Goal: Task Accomplishment & Management: Complete application form

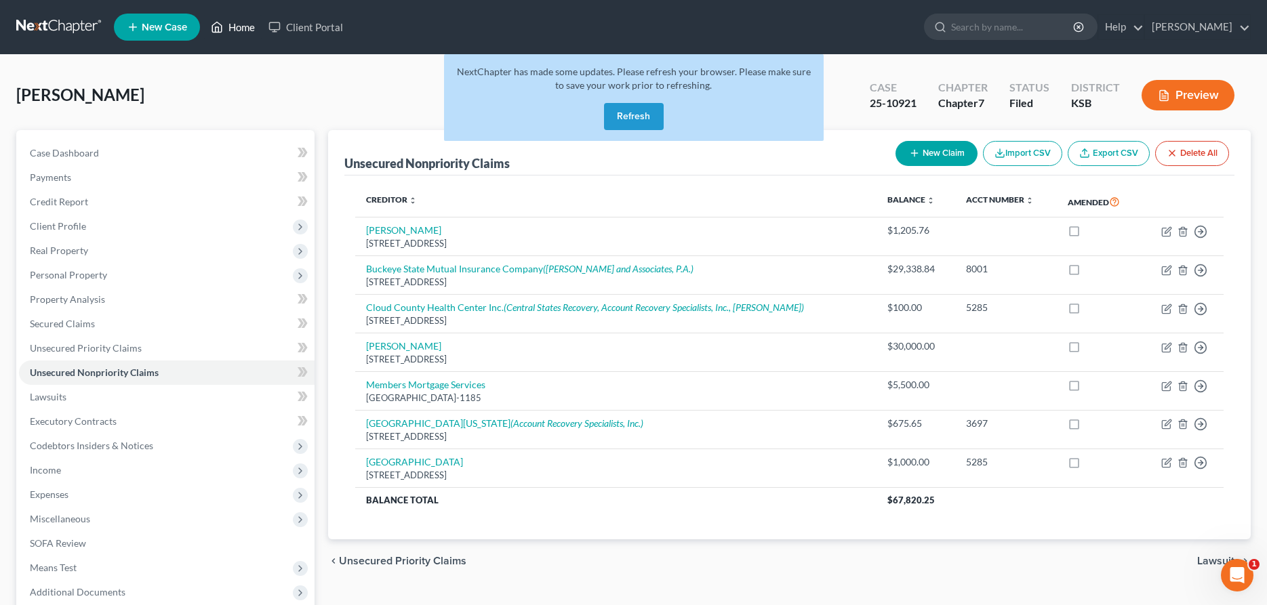
click at [229, 26] on link "Home" at bounding box center [233, 27] width 58 height 24
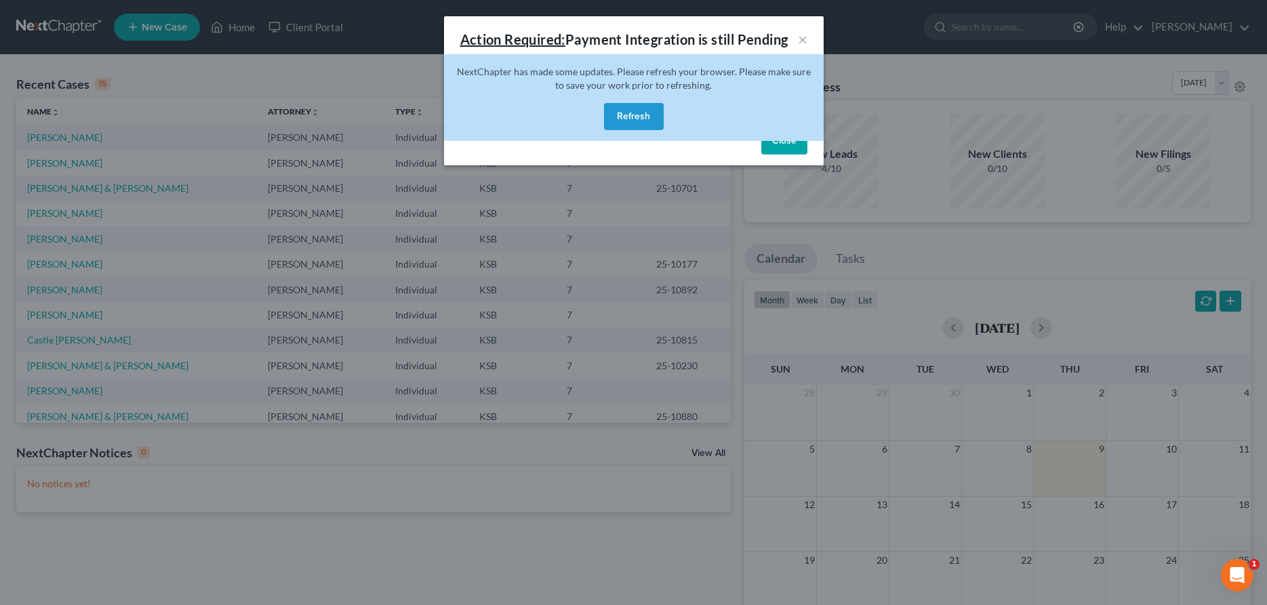
click at [605, 108] on button "Refresh" at bounding box center [634, 116] width 60 height 27
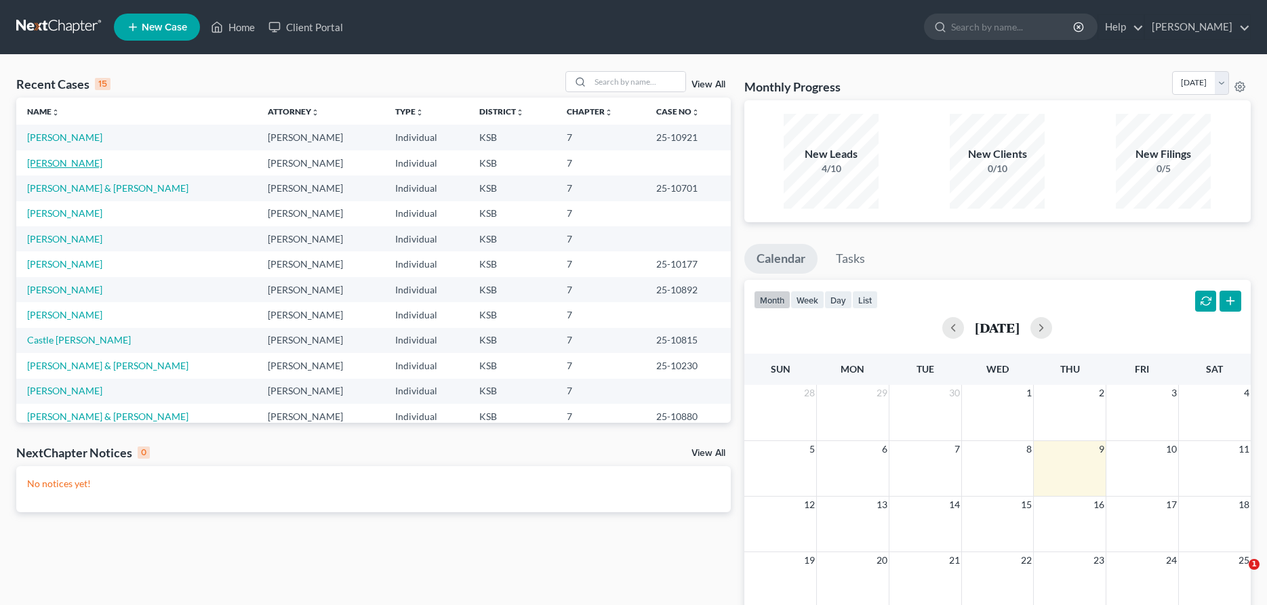
click at [62, 163] on link "[PERSON_NAME]" at bounding box center [64, 163] width 75 height 12
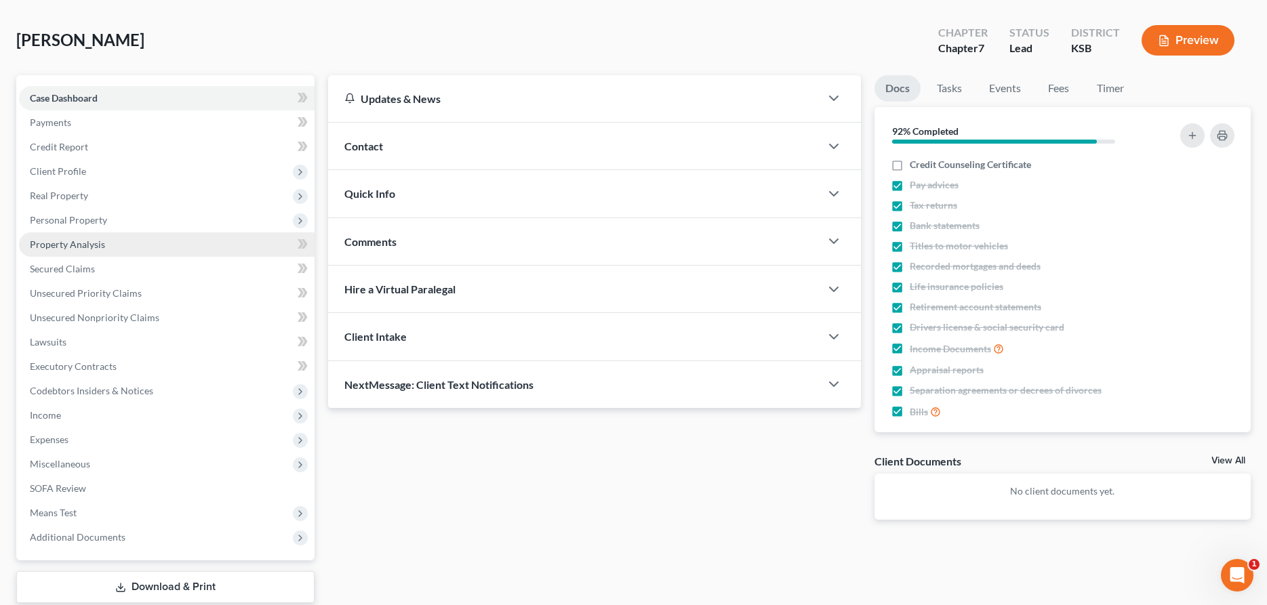
scroll to position [69, 0]
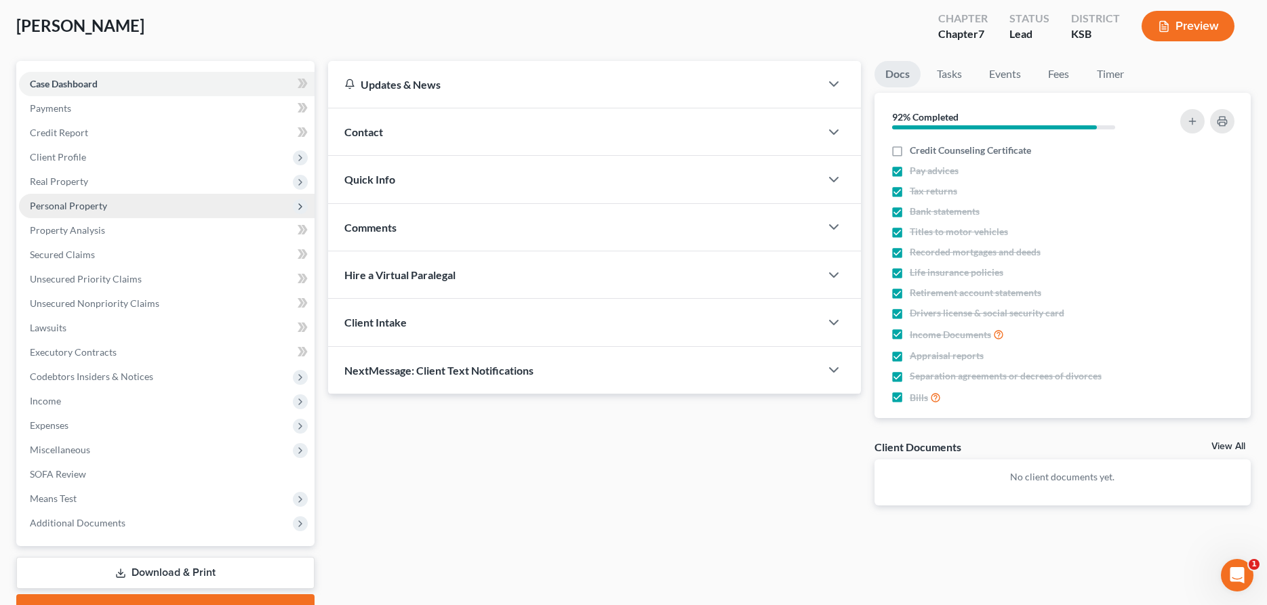
click at [84, 204] on span "Personal Property" at bounding box center [68, 206] width 77 height 12
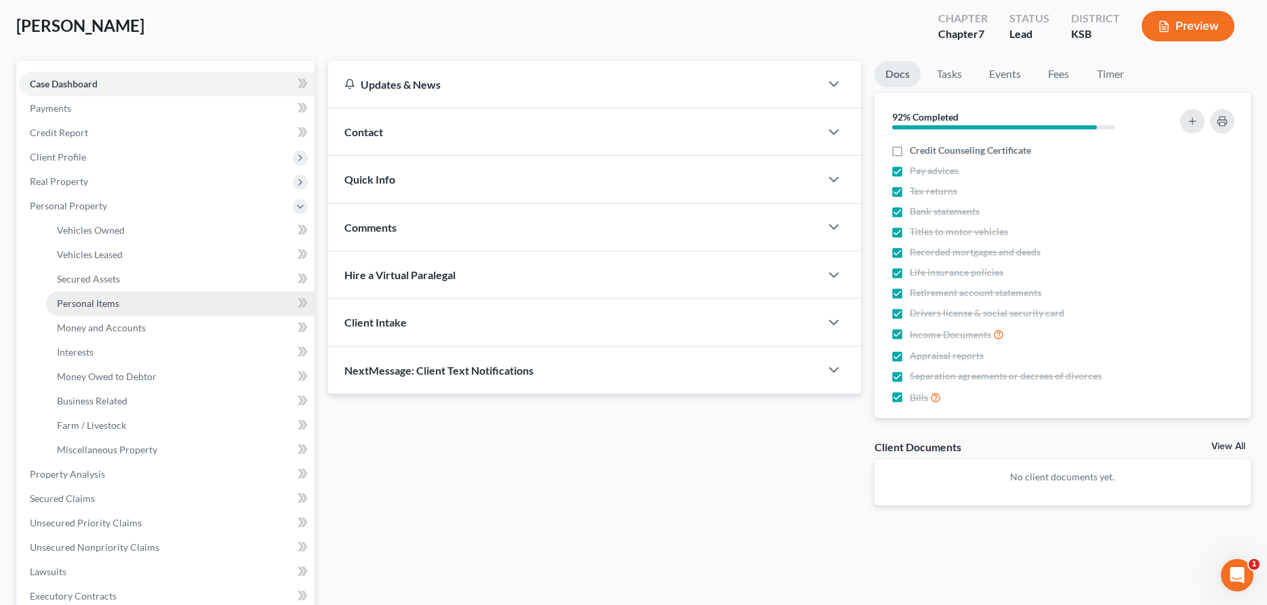
click at [104, 305] on span "Personal Items" at bounding box center [88, 304] width 62 height 12
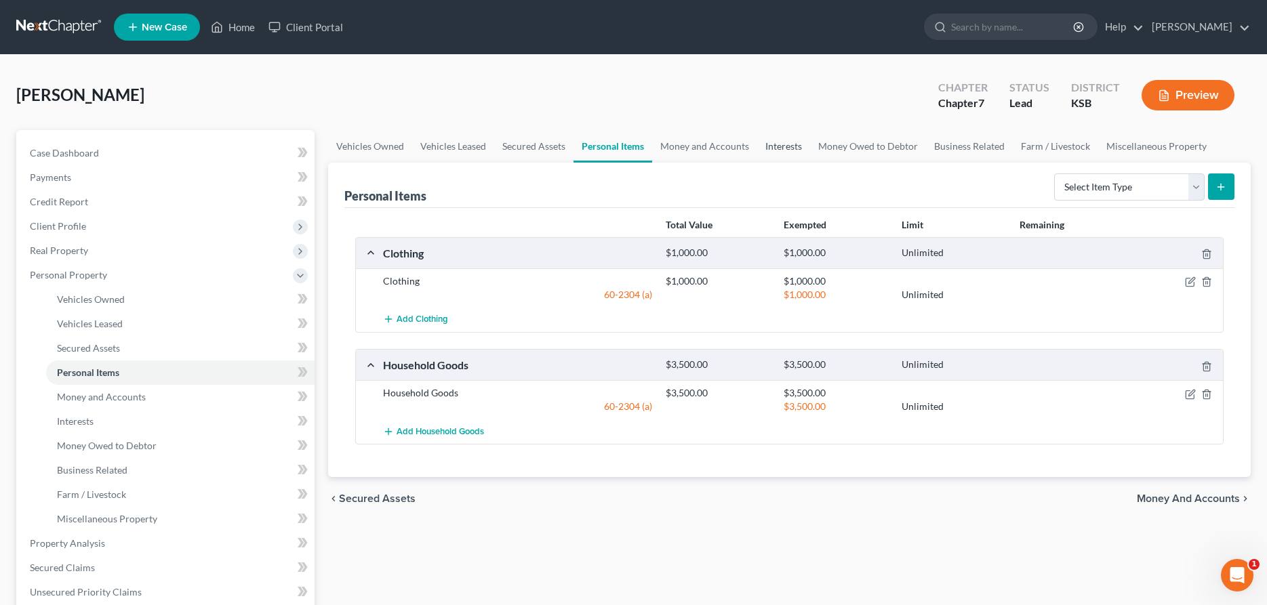
click at [779, 146] on link "Interests" at bounding box center [783, 146] width 53 height 33
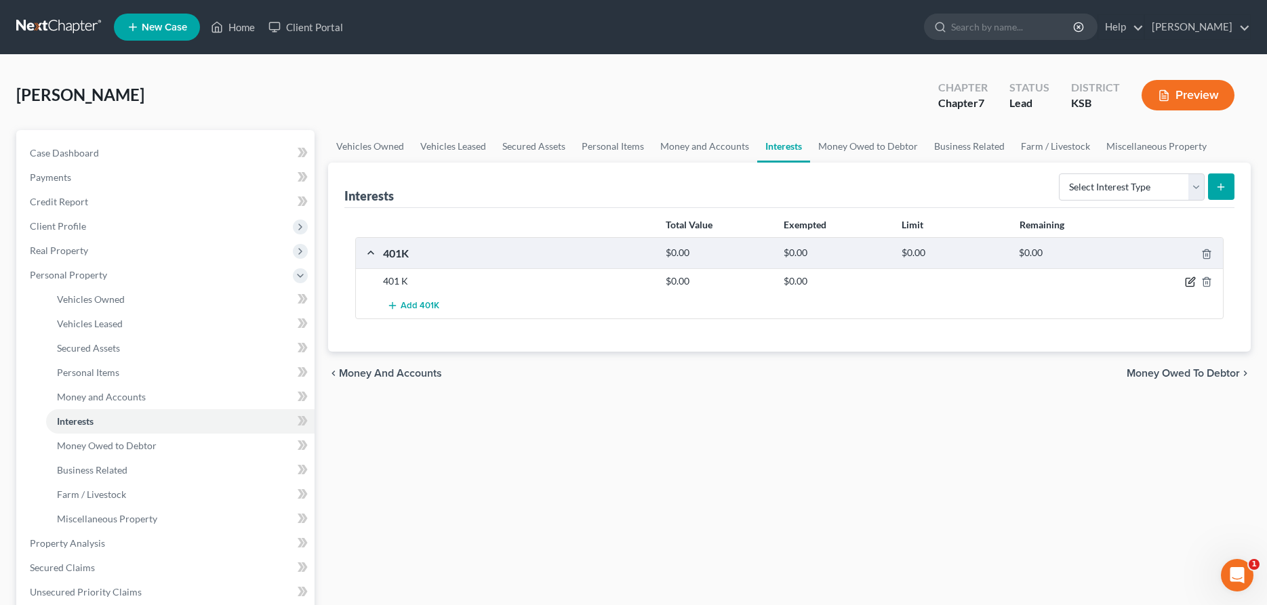
click at [1190, 282] on icon "button" at bounding box center [1190, 282] width 11 height 11
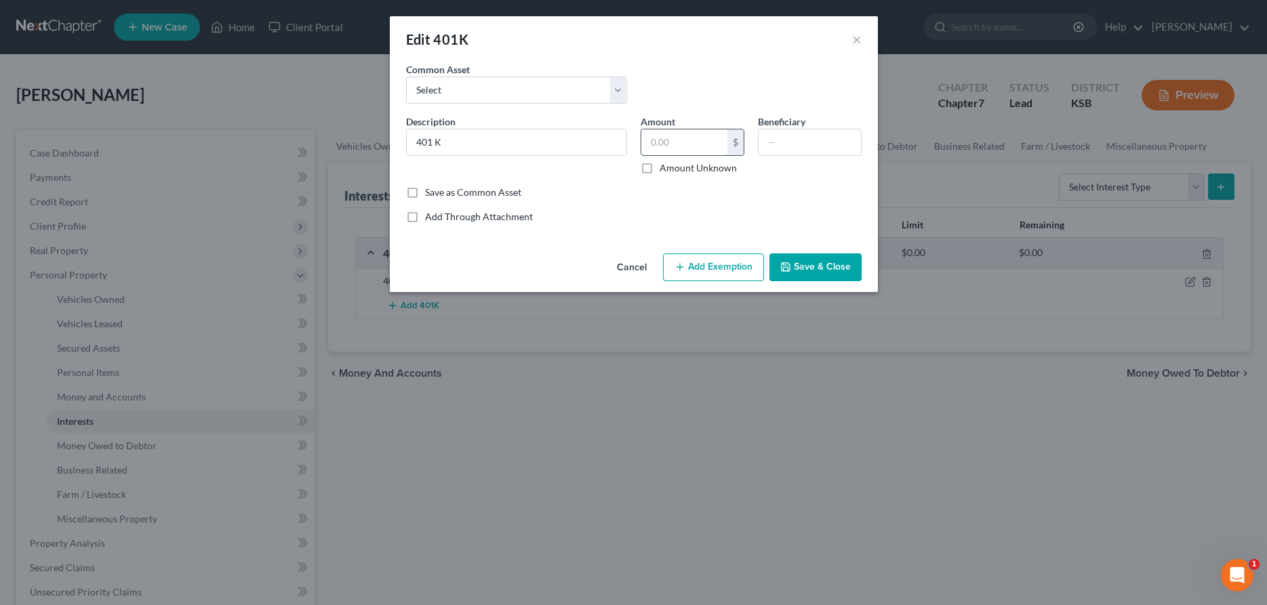
click at [703, 140] on input "text" at bounding box center [684, 142] width 86 height 26
type input "18,855.57"
click at [703, 270] on button "Add Exemption" at bounding box center [713, 268] width 101 height 28
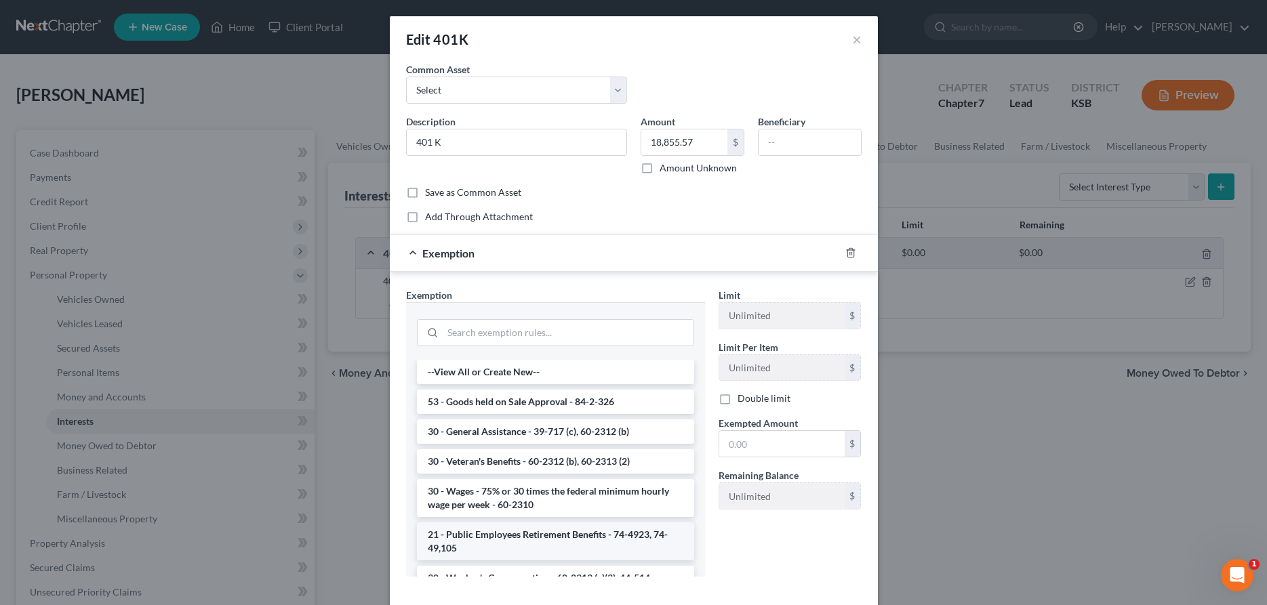
click at [559, 544] on li "21 - Public Employees Retirement Benefits - 74-4923, 74-49,105" at bounding box center [555, 542] width 277 height 38
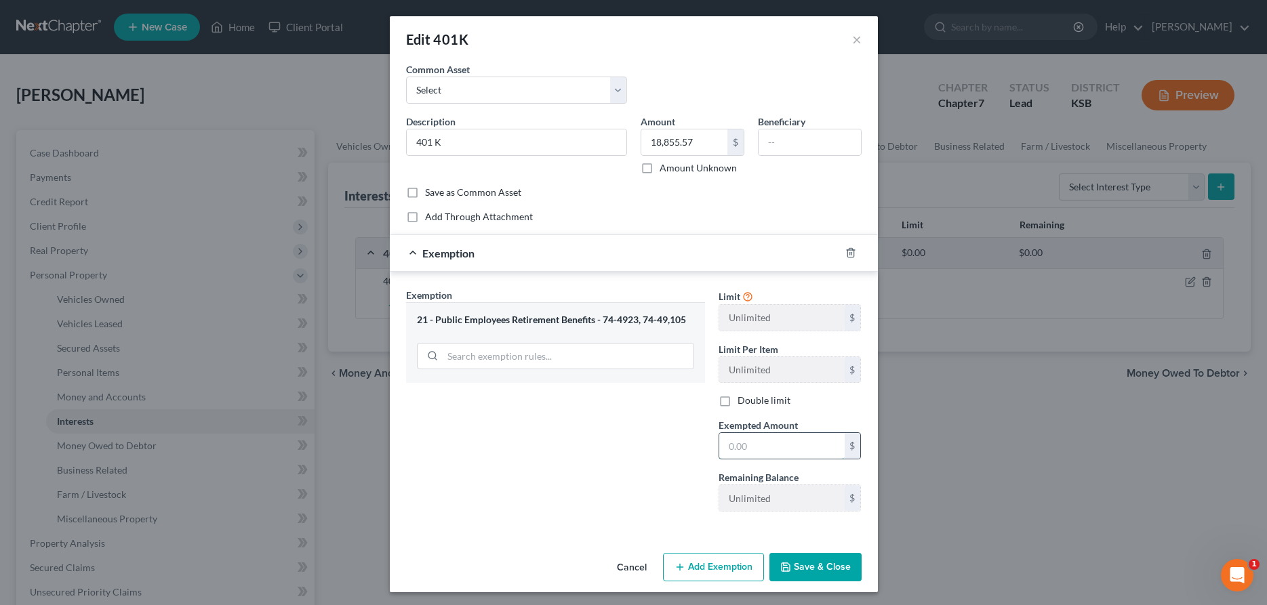
click at [757, 438] on input "text" at bounding box center [781, 446] width 125 height 26
type input "18,855.57"
click at [798, 569] on button "Save & Close" at bounding box center [815, 567] width 92 height 28
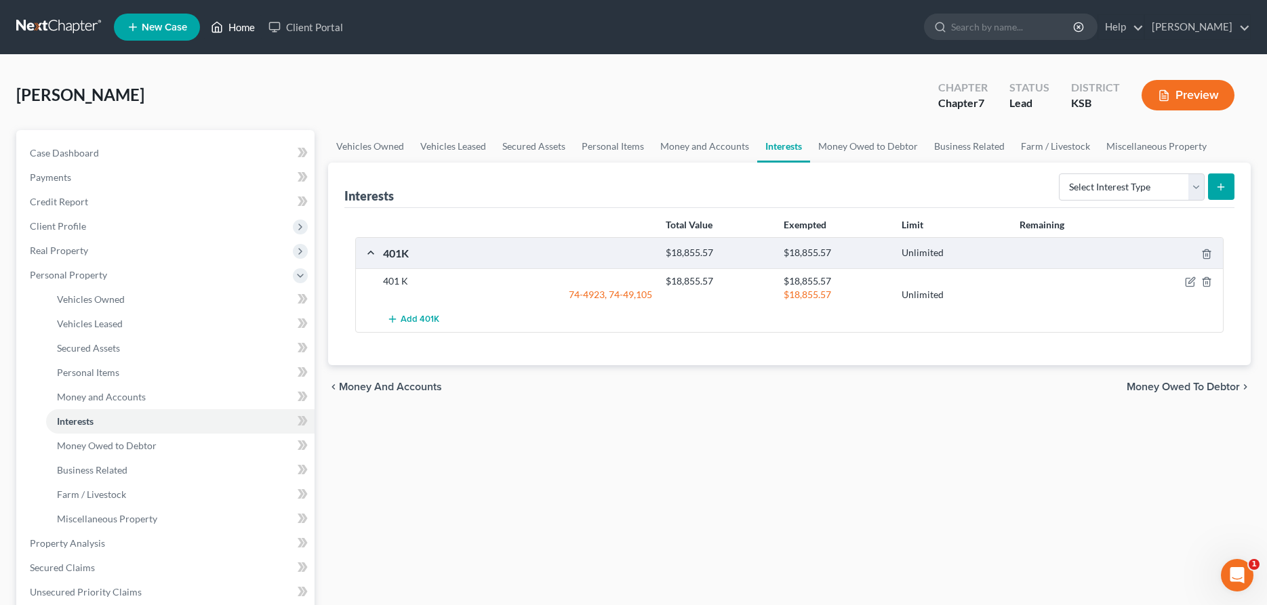
click at [236, 22] on link "Home" at bounding box center [233, 27] width 58 height 24
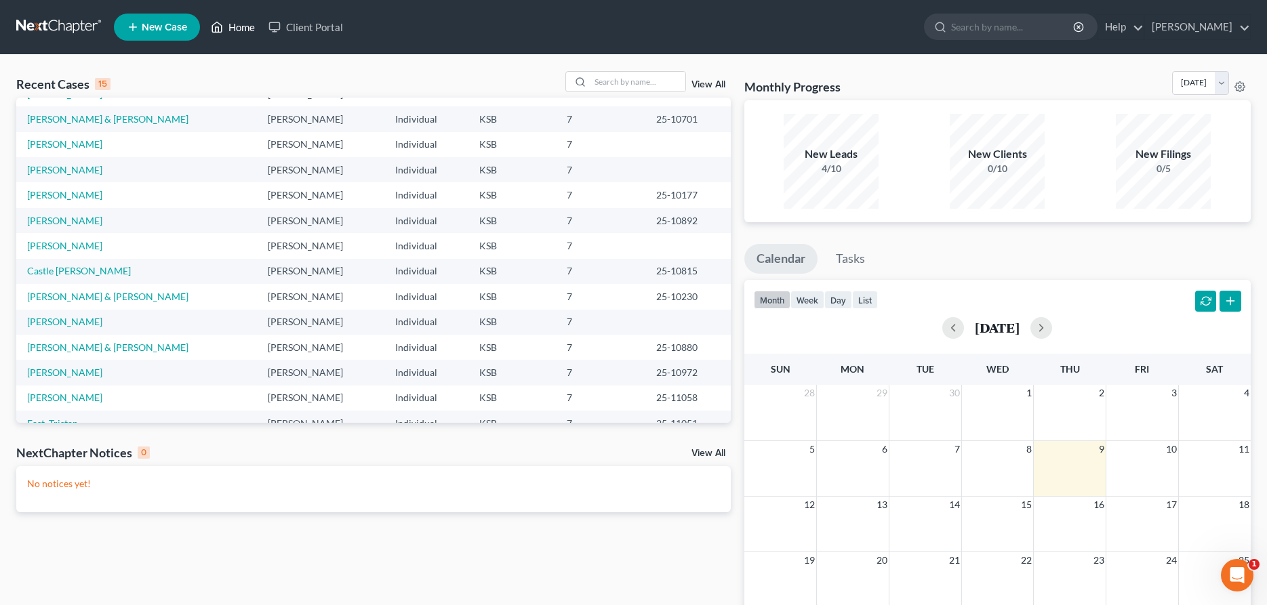
scroll to position [94, 0]
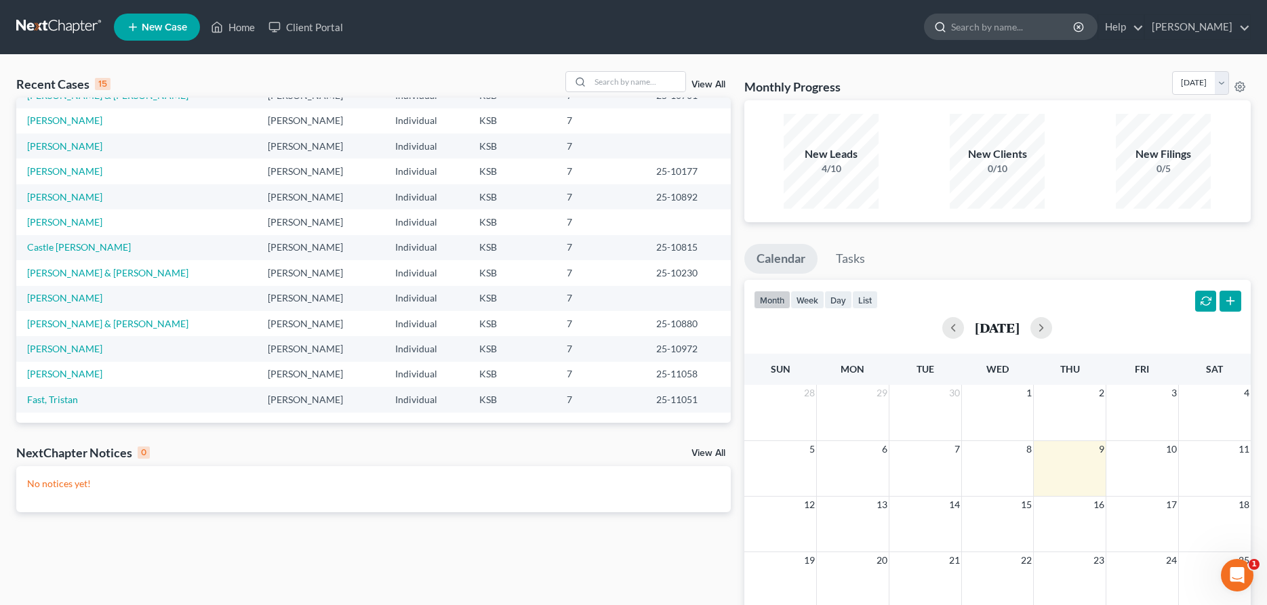
click at [985, 21] on input "search" at bounding box center [1013, 26] width 124 height 25
type input "glass"
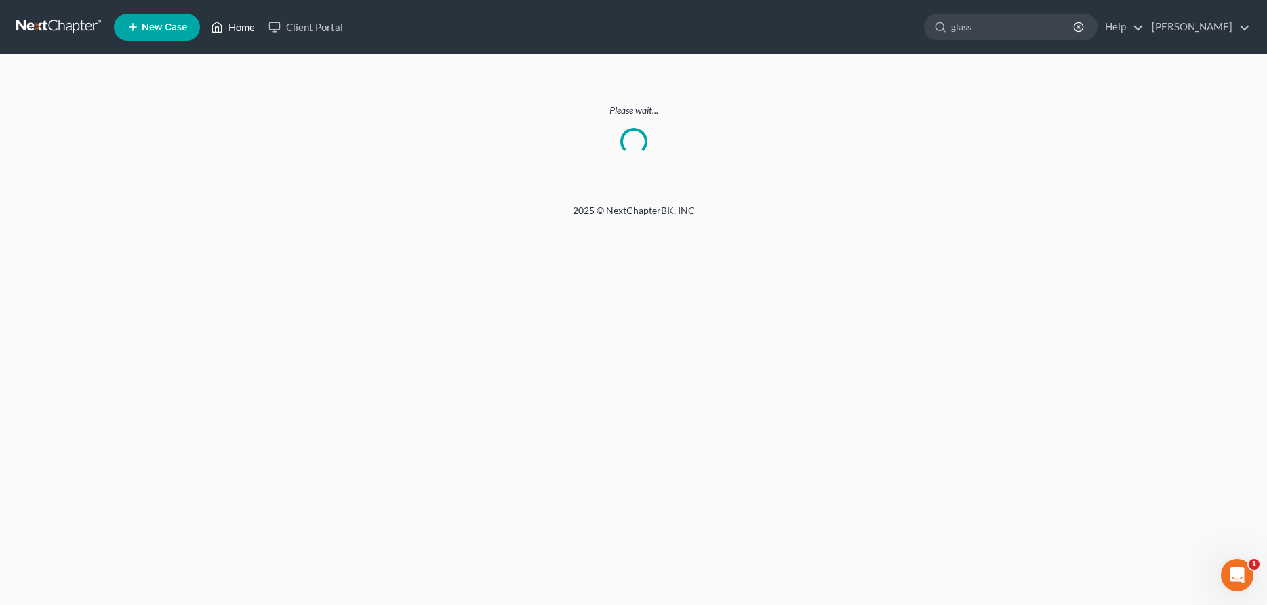
click at [248, 24] on link "Home" at bounding box center [233, 27] width 58 height 24
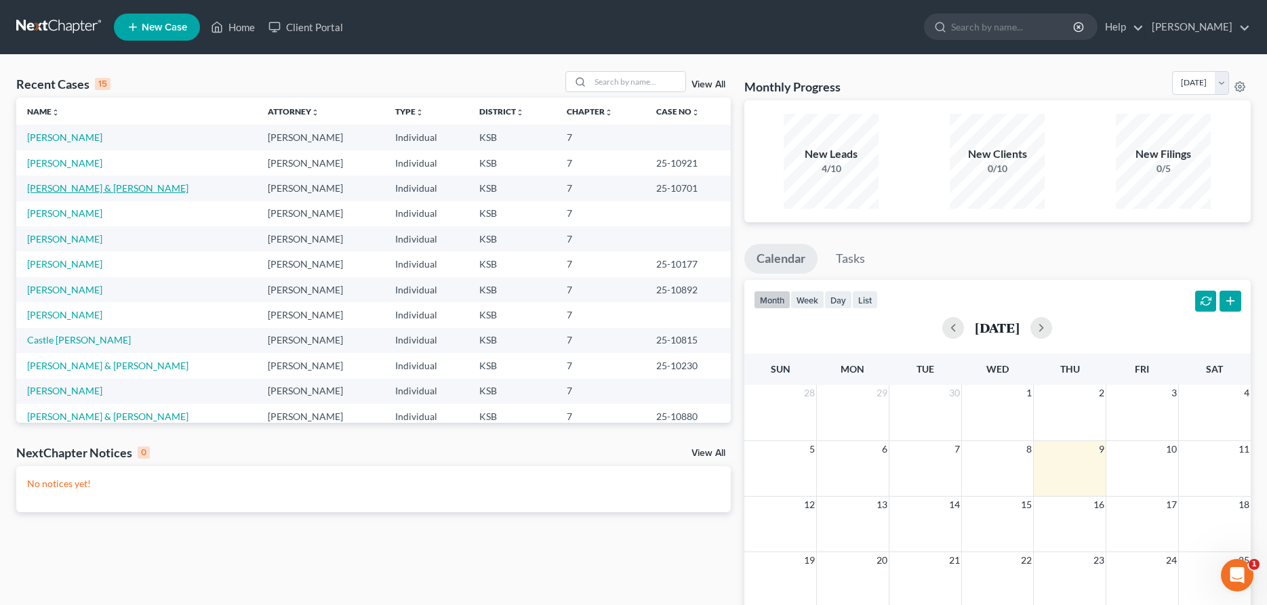
click at [102, 188] on link "[PERSON_NAME] & [PERSON_NAME]" at bounding box center [107, 188] width 161 height 12
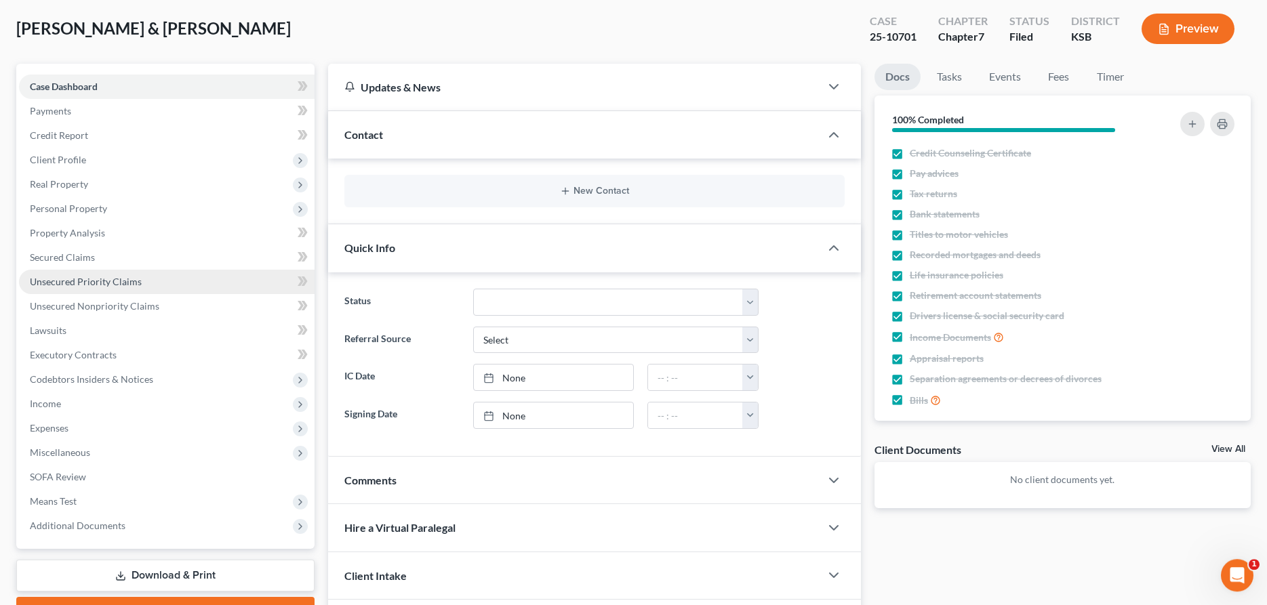
scroll to position [138, 0]
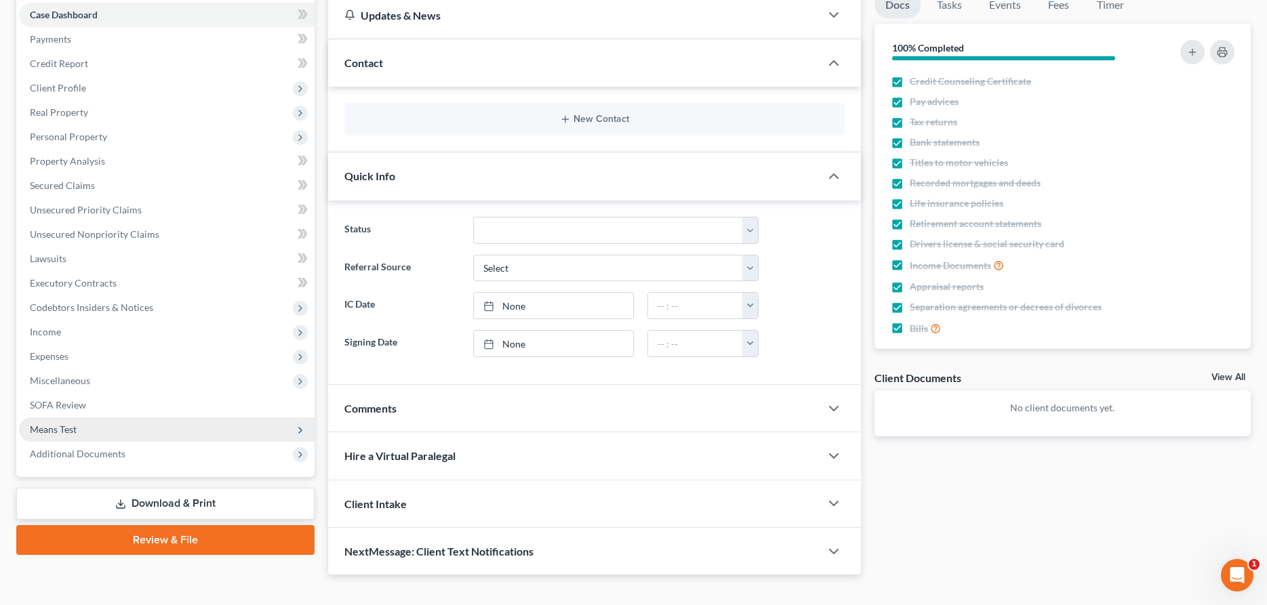
click at [67, 418] on span "Means Test" at bounding box center [167, 430] width 296 height 24
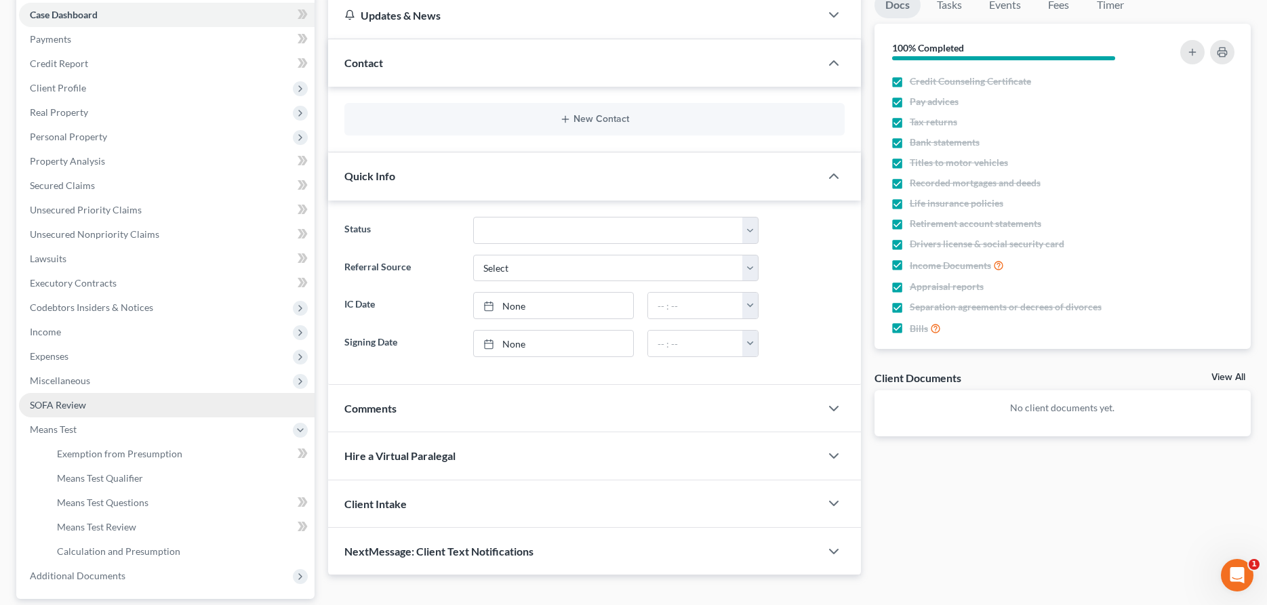
click at [69, 407] on span "SOFA Review" at bounding box center [58, 405] width 56 height 12
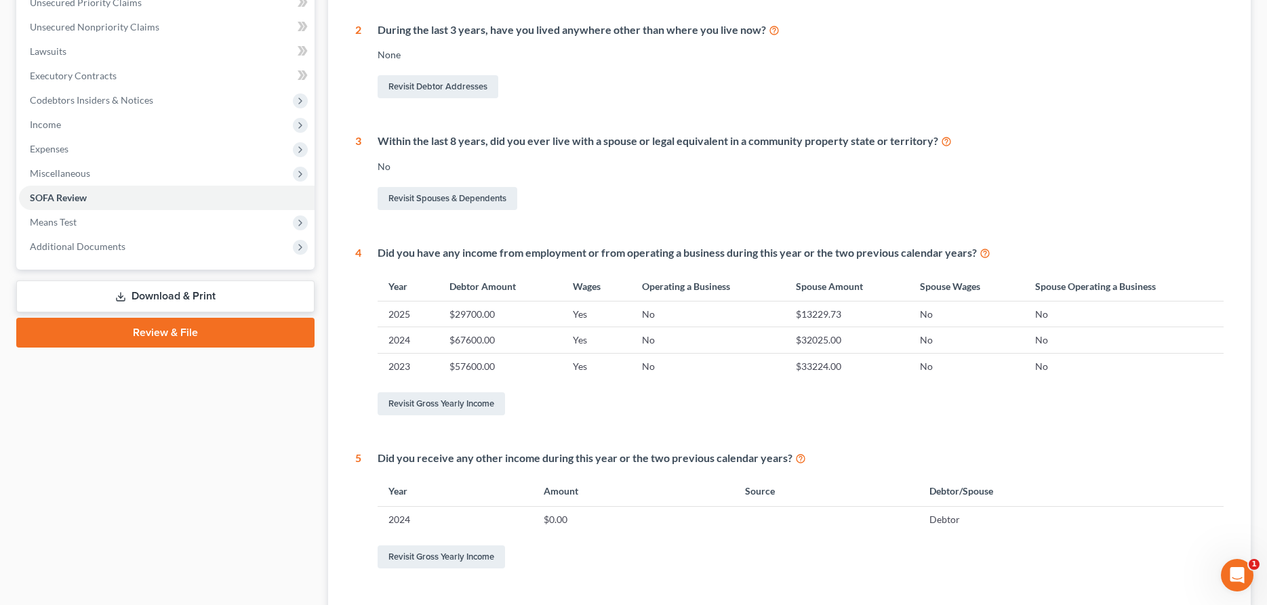
scroll to position [138, 0]
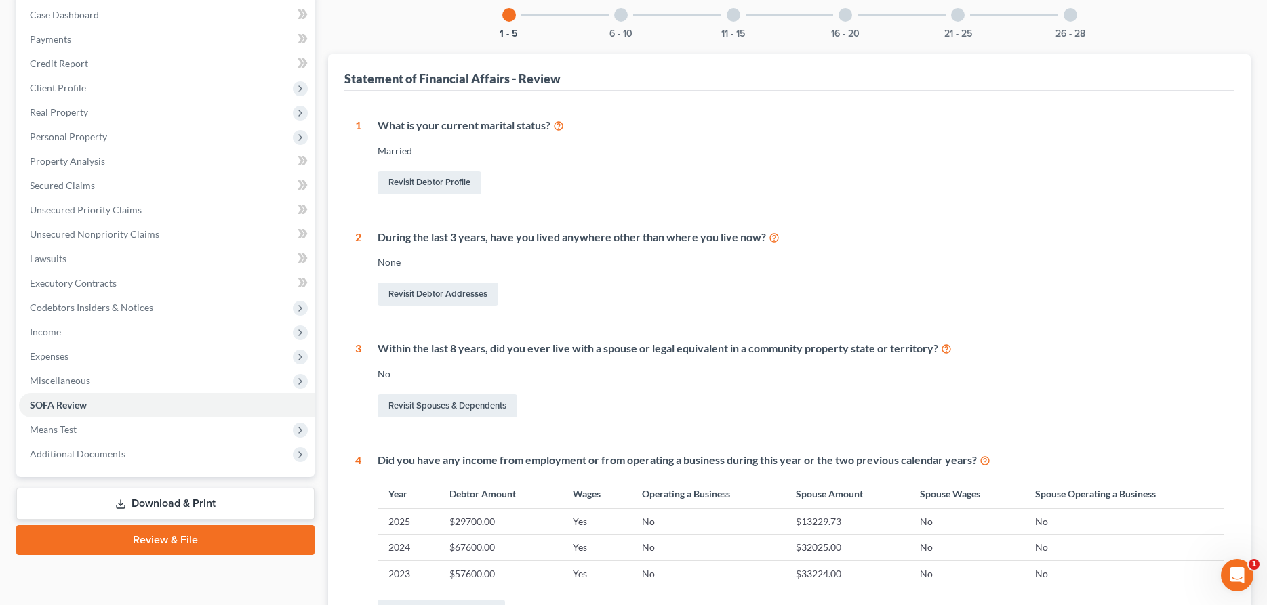
click at [622, 16] on div at bounding box center [621, 15] width 14 height 14
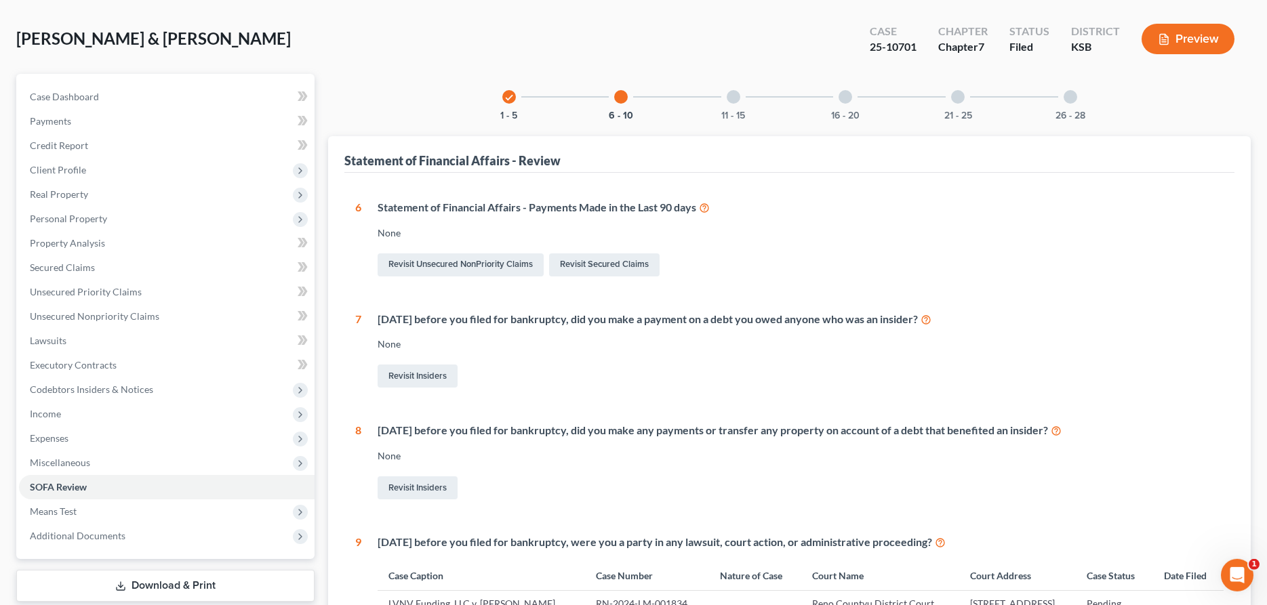
scroll to position [16, 0]
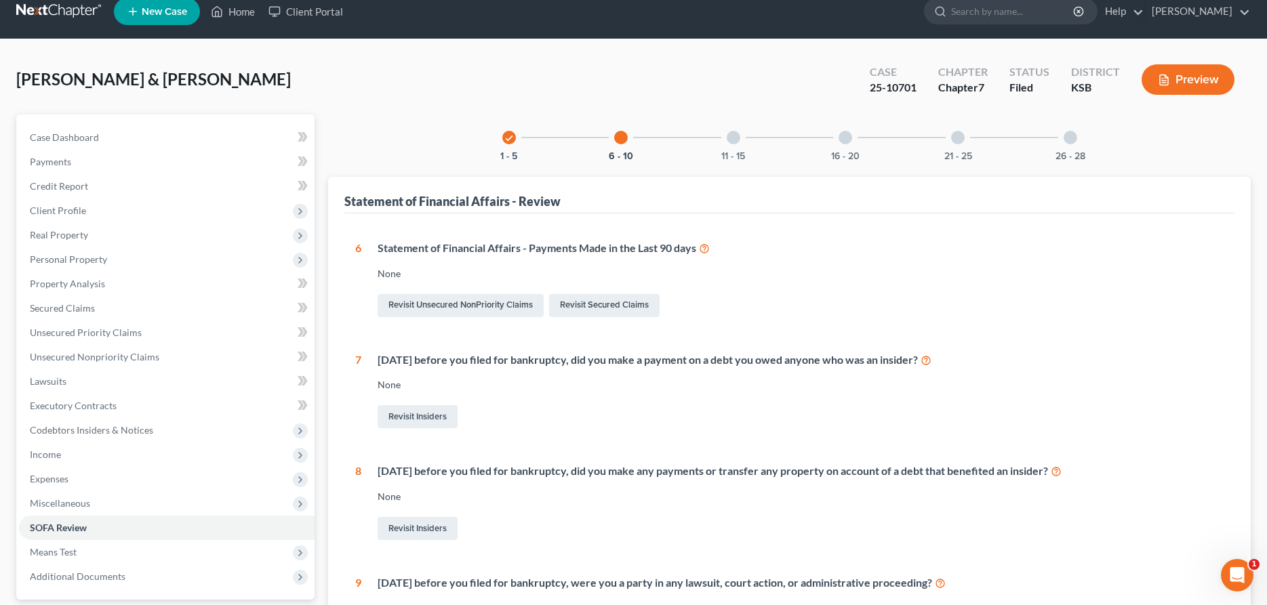
click at [736, 139] on div at bounding box center [734, 138] width 14 height 14
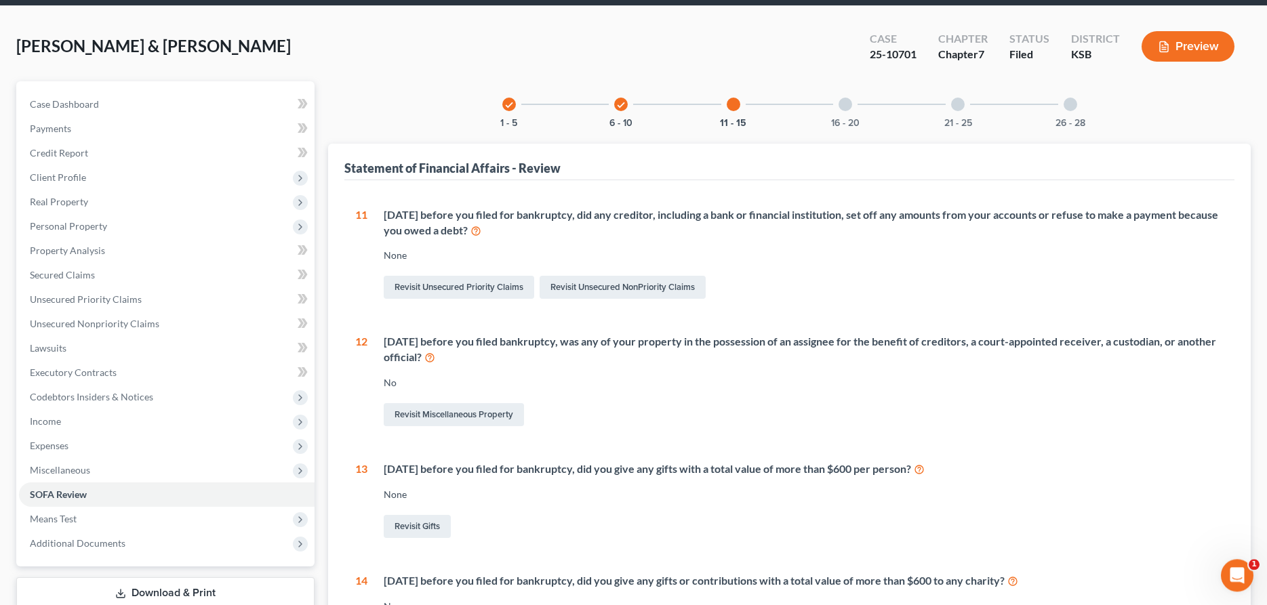
scroll to position [5, 0]
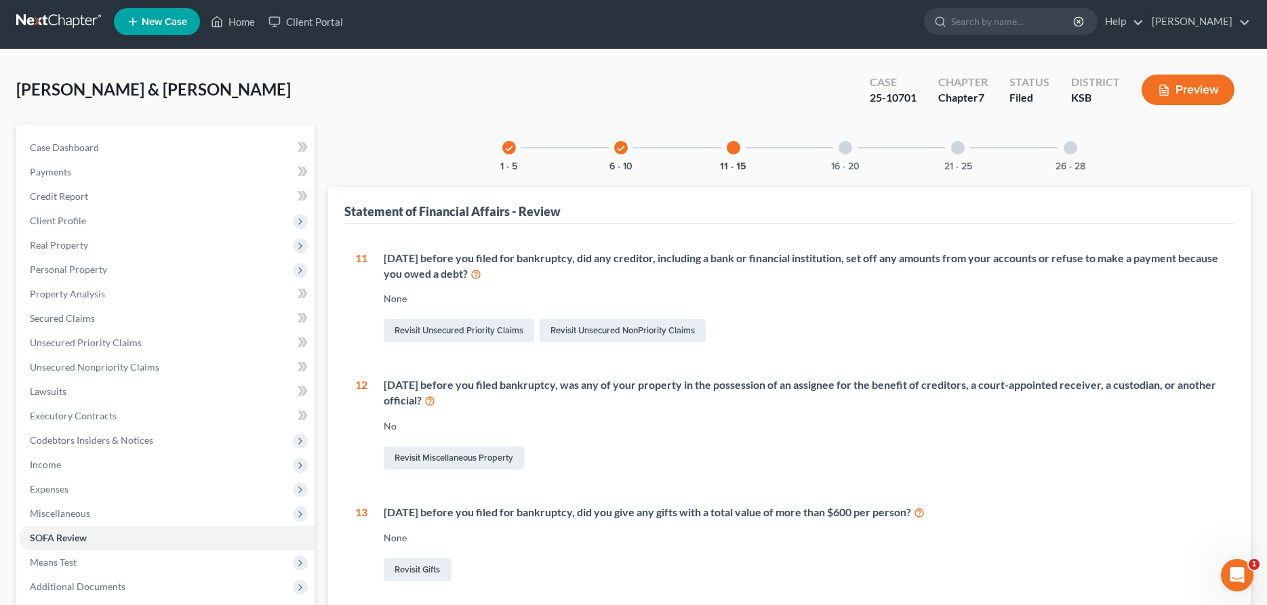
click at [845, 146] on div at bounding box center [846, 148] width 14 height 14
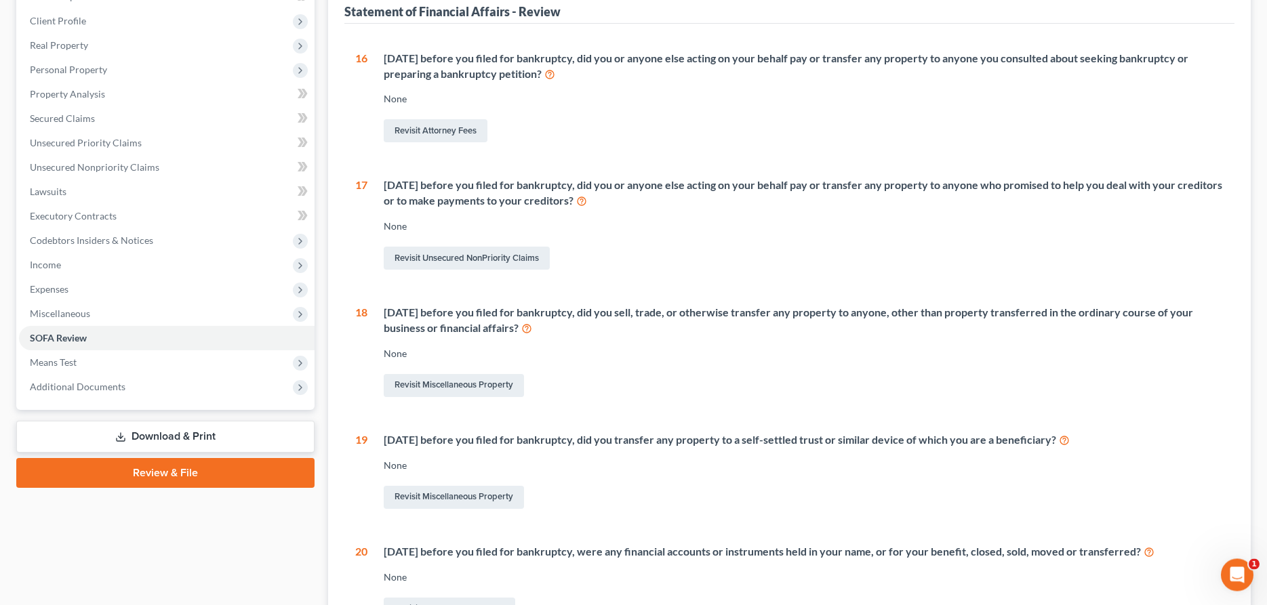
scroll to position [75, 0]
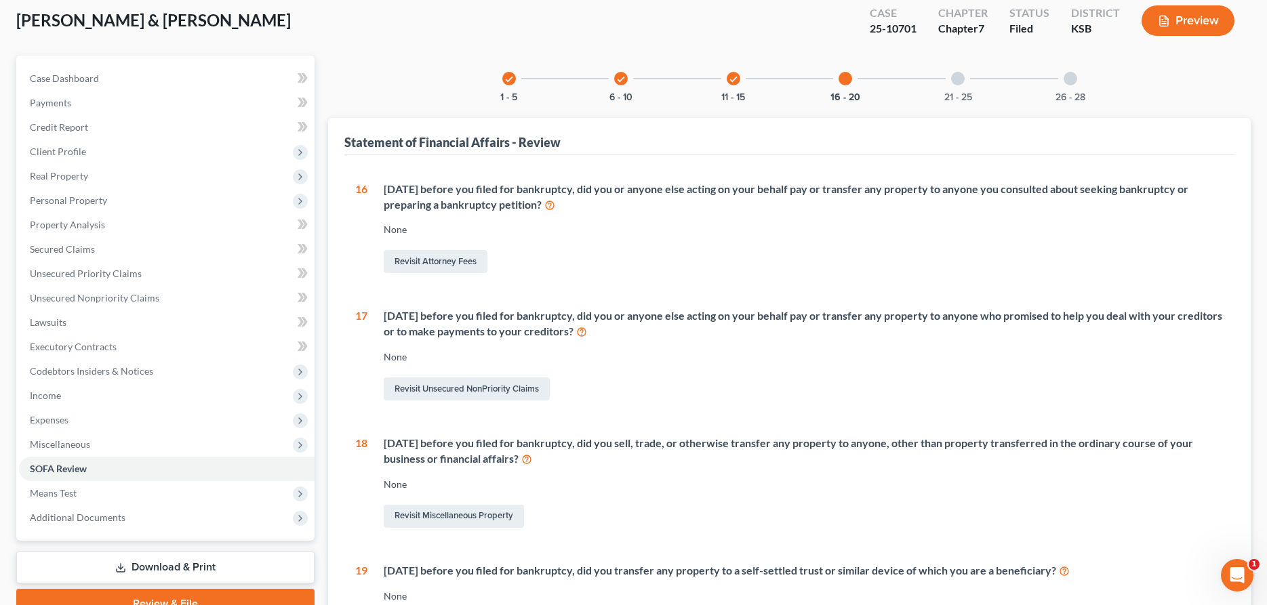
click at [965, 79] on div "21 - 25" at bounding box center [958, 79] width 46 height 46
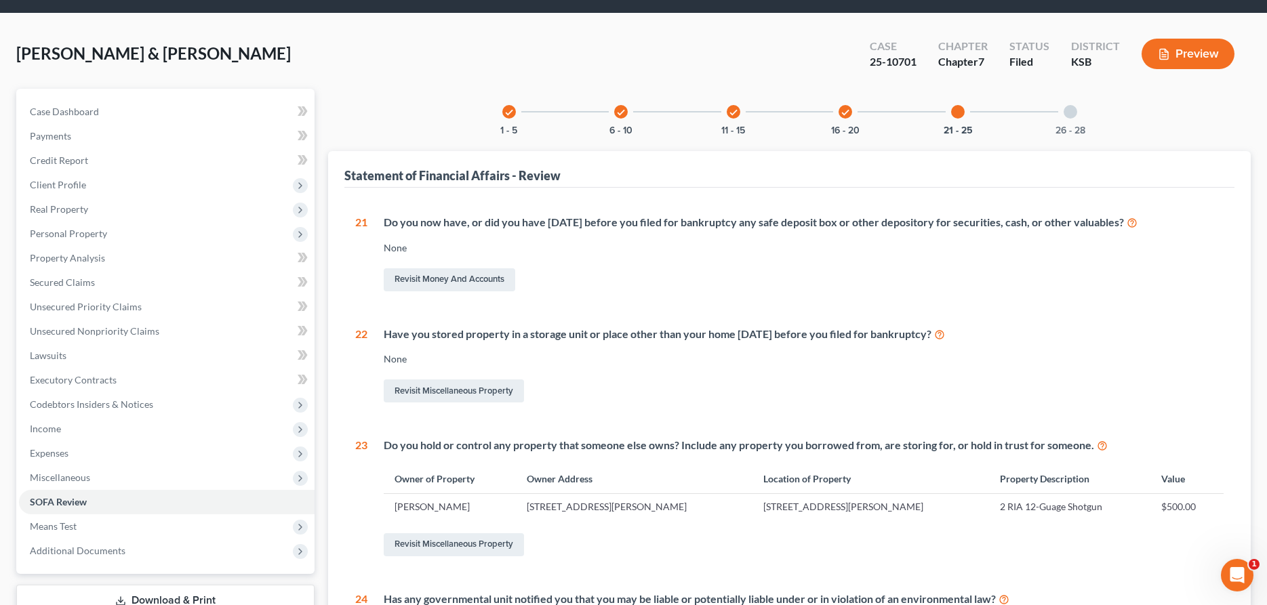
scroll to position [5, 0]
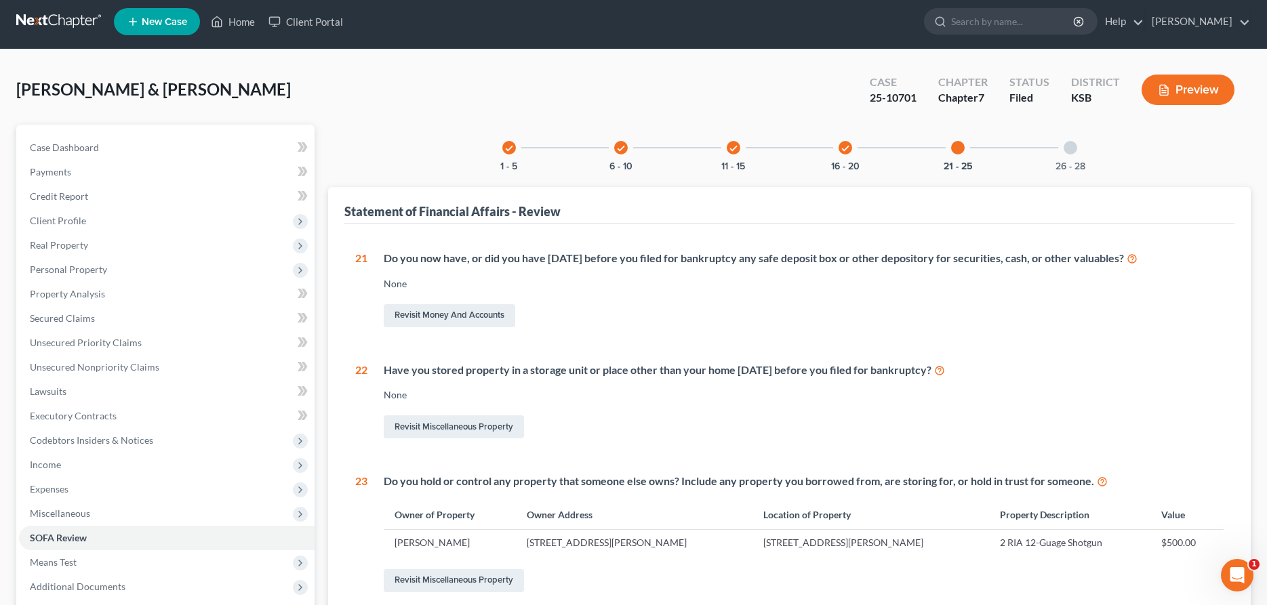
click at [1072, 149] on div at bounding box center [1071, 148] width 14 height 14
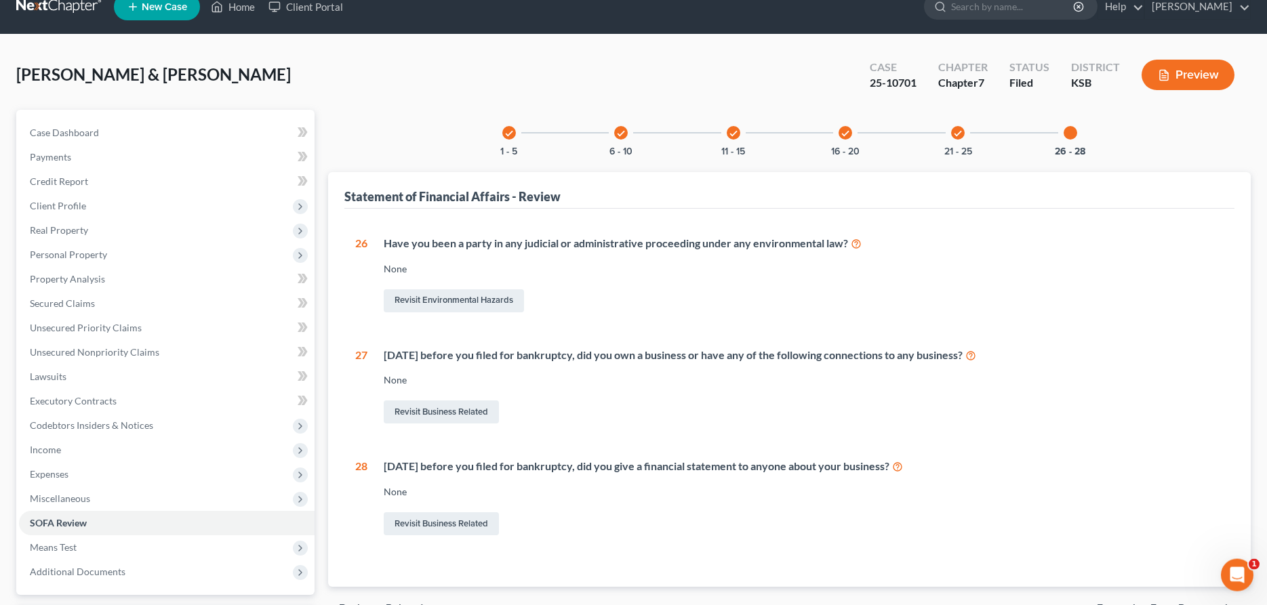
scroll to position [0, 0]
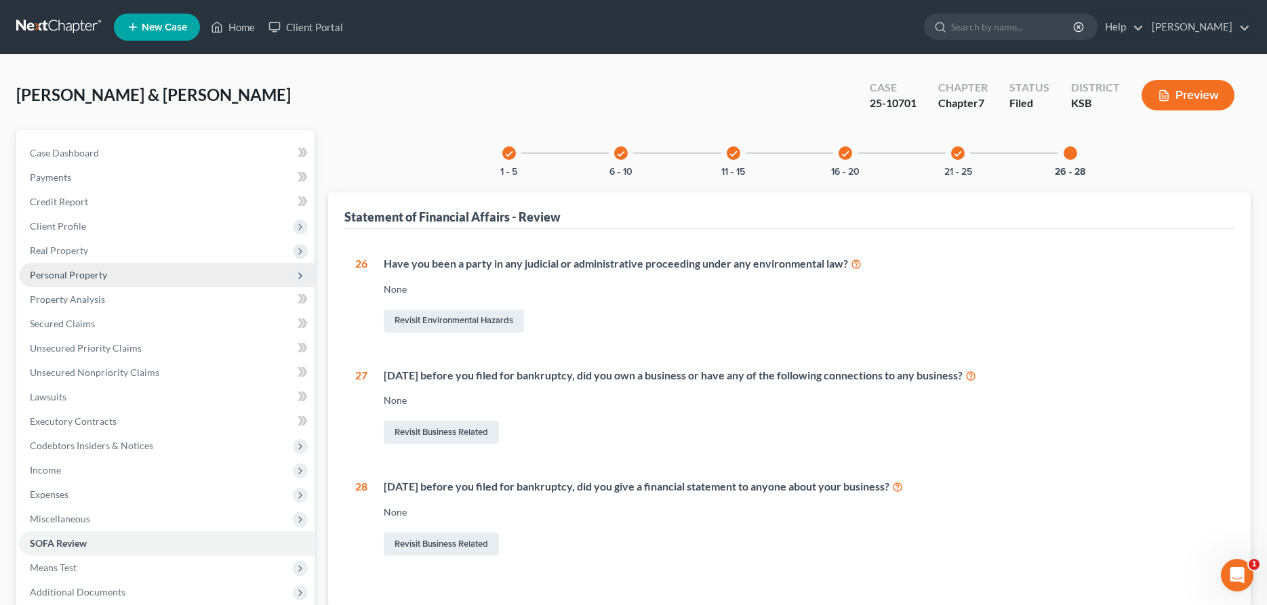
click at [78, 275] on span "Personal Property" at bounding box center [68, 275] width 77 height 12
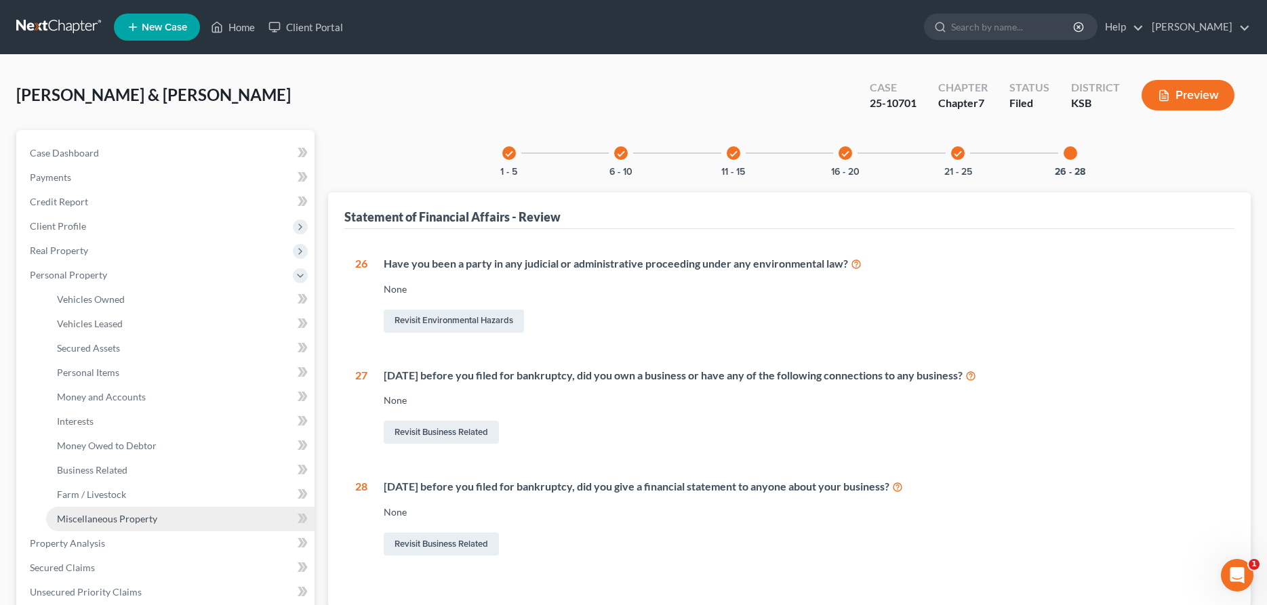
click at [104, 522] on span "Miscellaneous Property" at bounding box center [107, 519] width 100 height 12
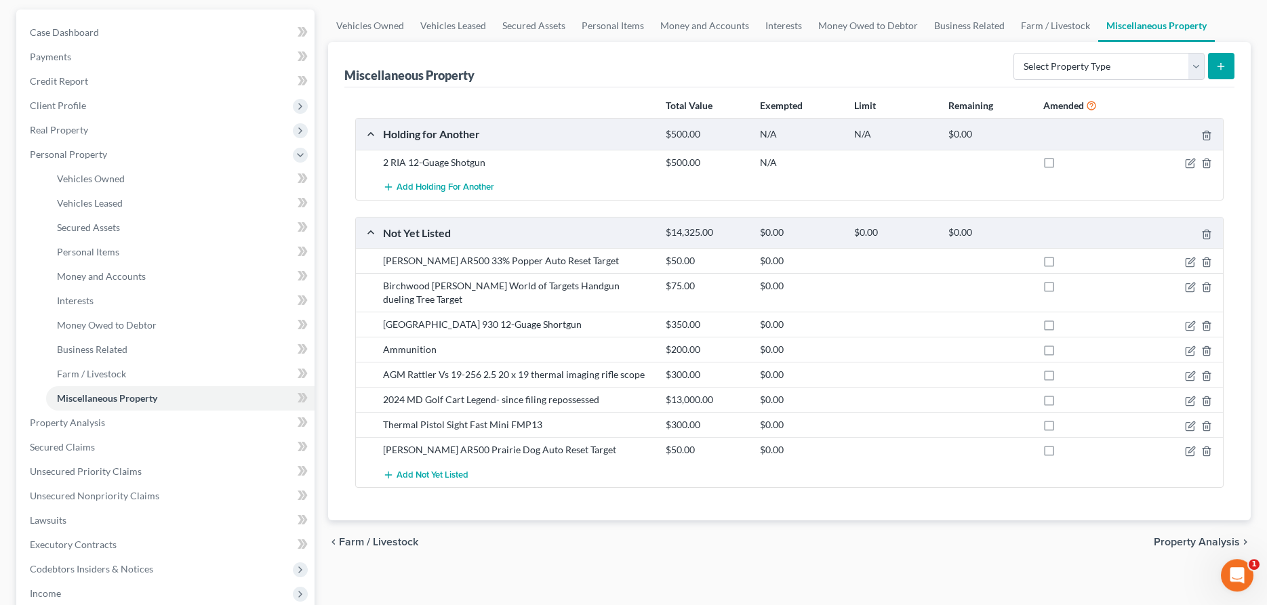
scroll to position [138, 0]
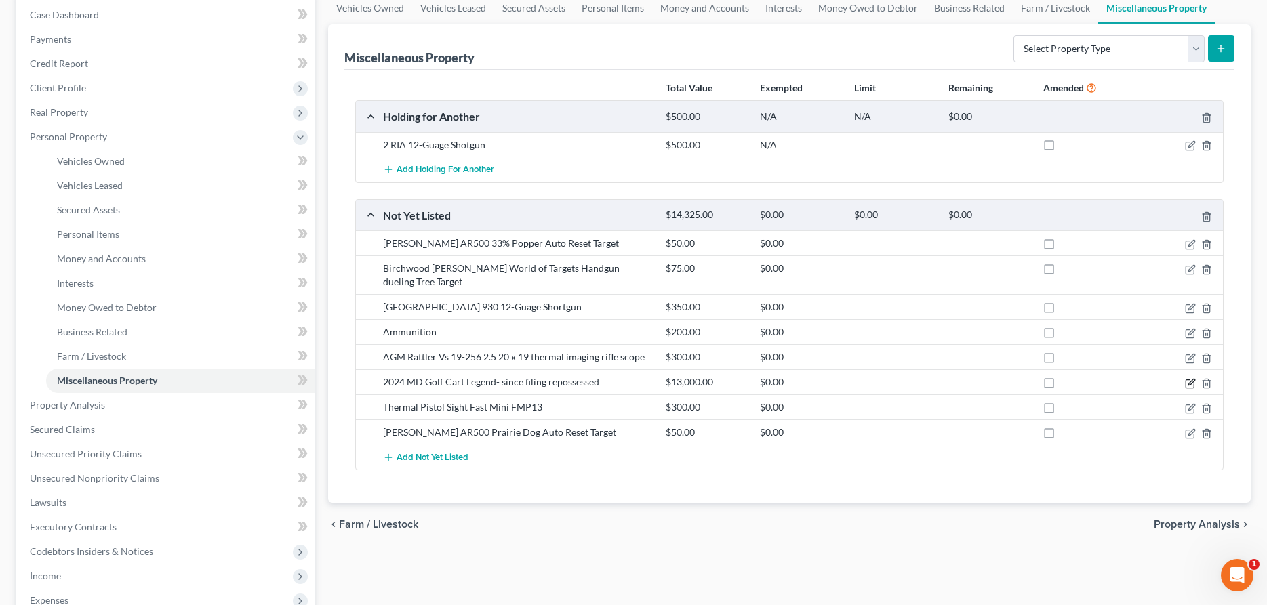
click at [1192, 379] on icon "button" at bounding box center [1191, 382] width 6 height 6
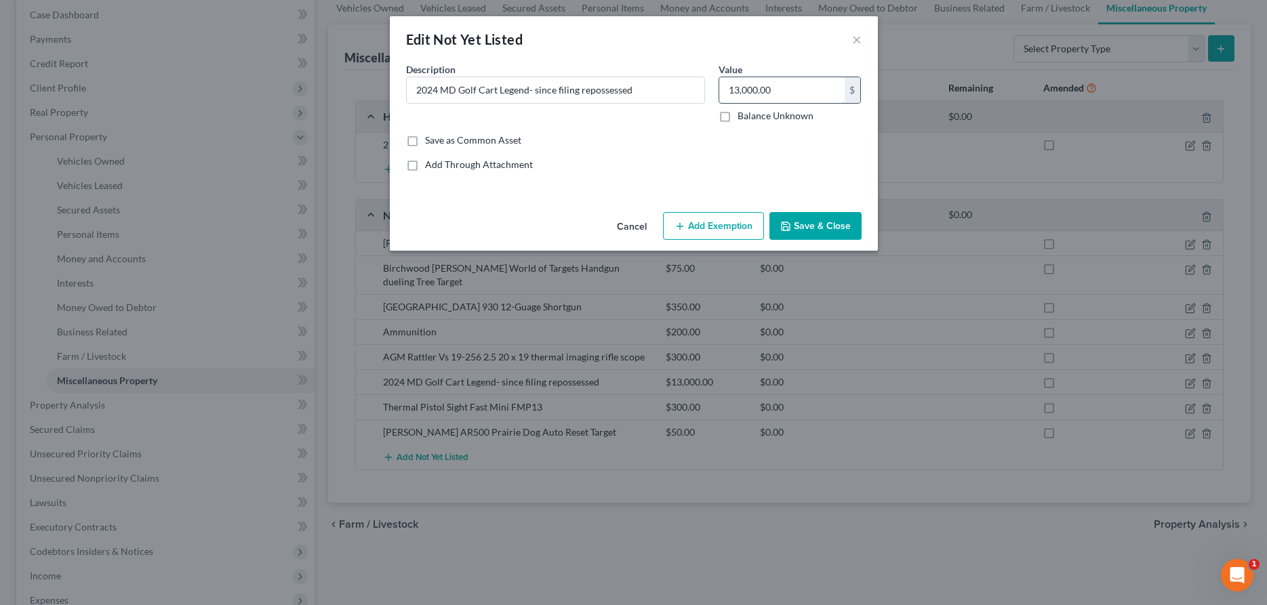
click at [787, 90] on input "13,000.00" at bounding box center [781, 90] width 125 height 26
type input "0.00"
drag, startPoint x: 579, startPoint y: 89, endPoint x: 642, endPoint y: 94, distance: 63.2
click at [642, 94] on input "2024 MD Golf Cart Legend- since filing repossessed" at bounding box center [556, 90] width 298 height 26
type input "2024 MD Golf Cart Legend- since filing returned was leased"
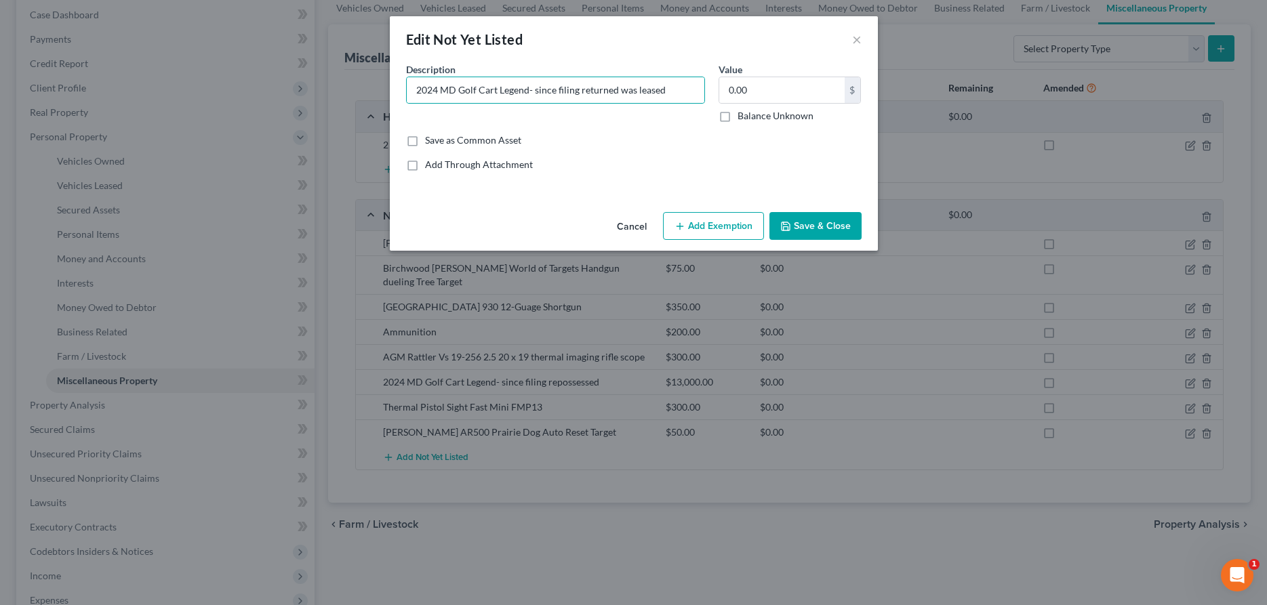
click at [819, 220] on button "Save & Close" at bounding box center [815, 226] width 92 height 28
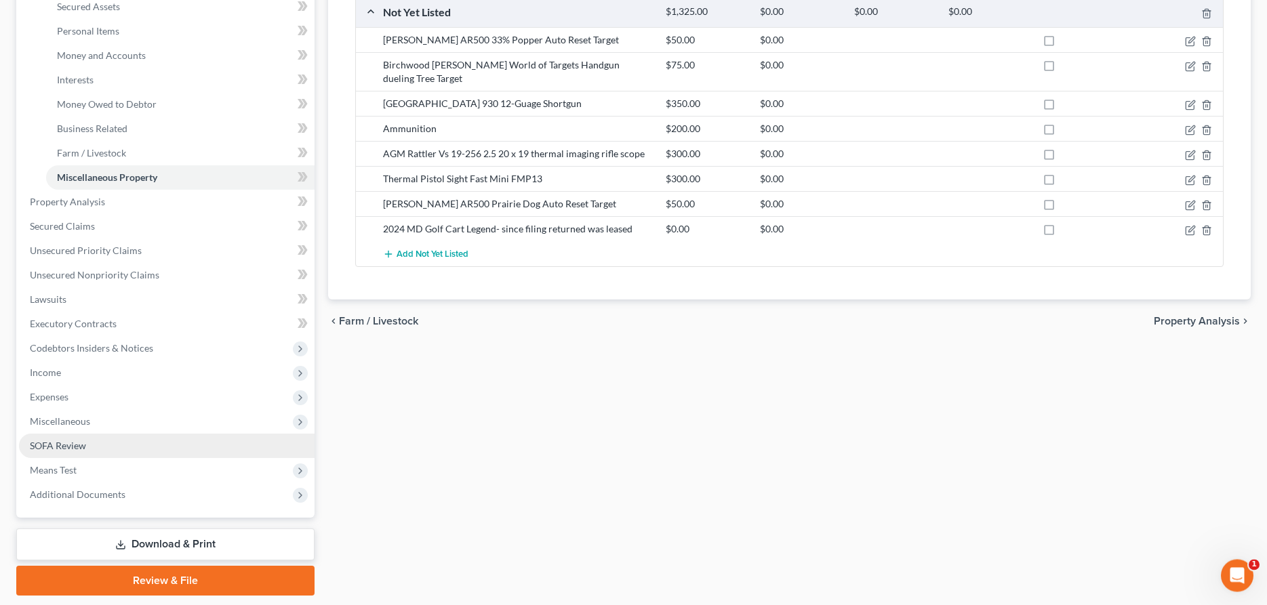
scroll to position [382, 0]
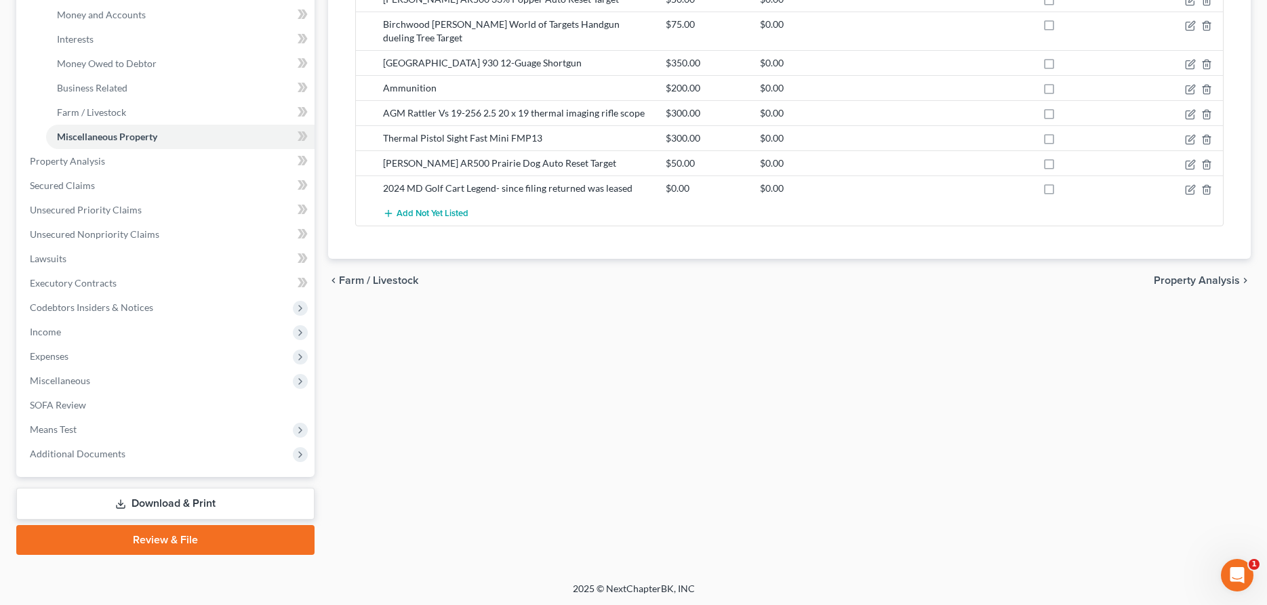
click at [200, 506] on link "Download & Print" at bounding box center [165, 504] width 298 height 32
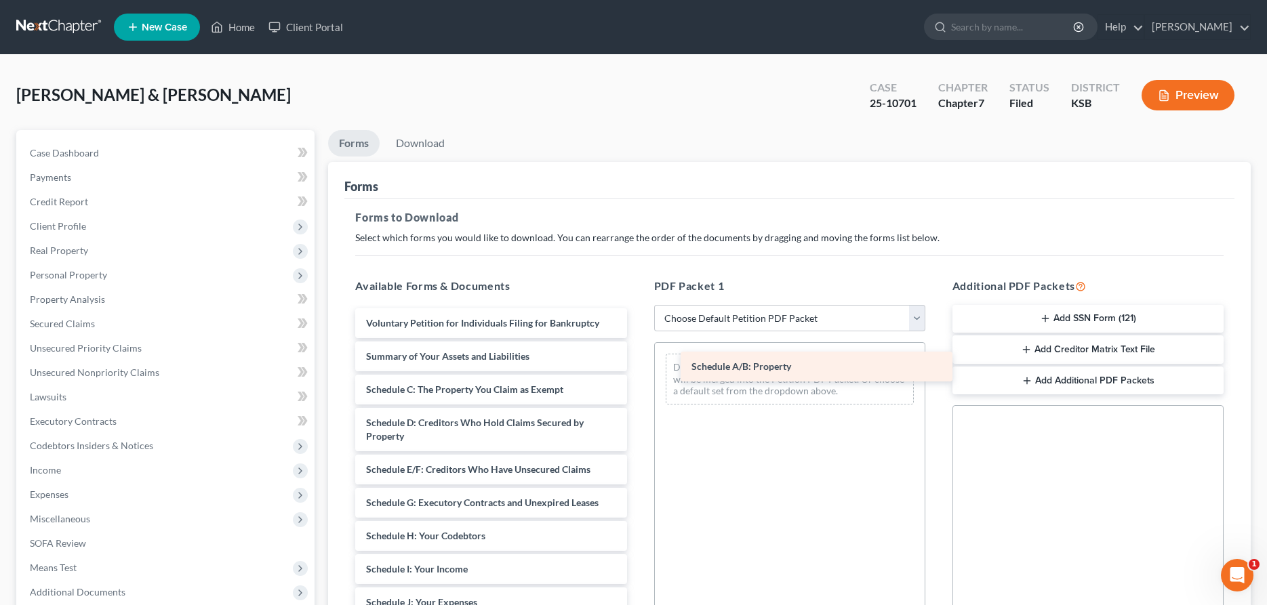
drag, startPoint x: 405, startPoint y: 389, endPoint x: 731, endPoint y: 366, distance: 327.5
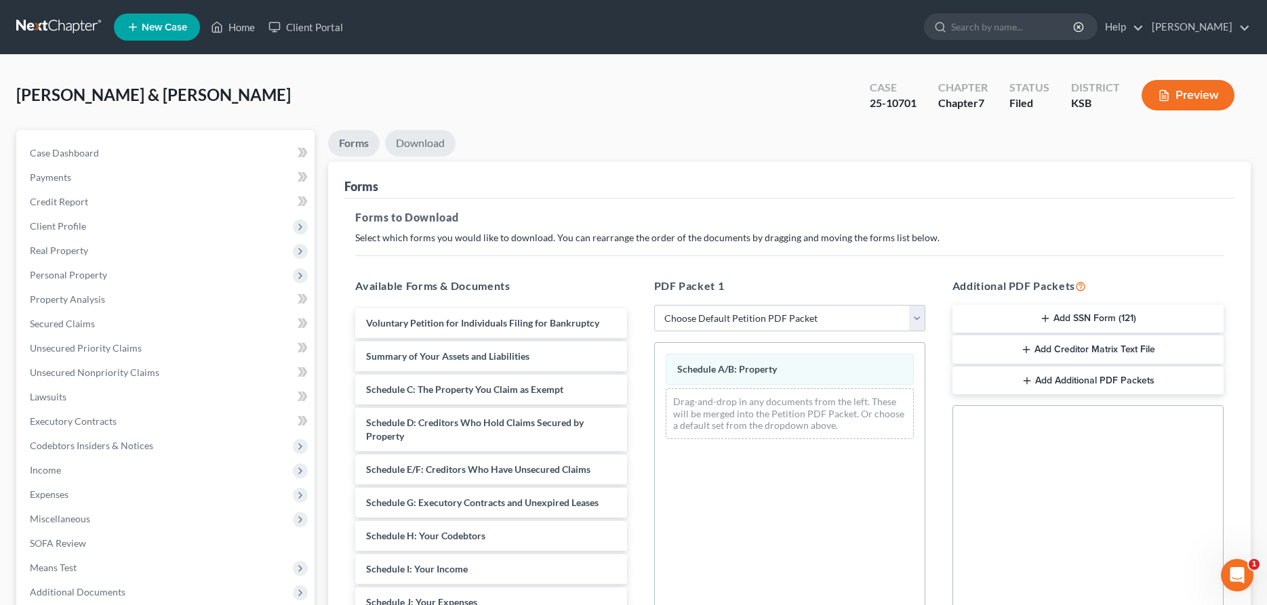
click at [431, 149] on link "Download" at bounding box center [420, 143] width 70 height 26
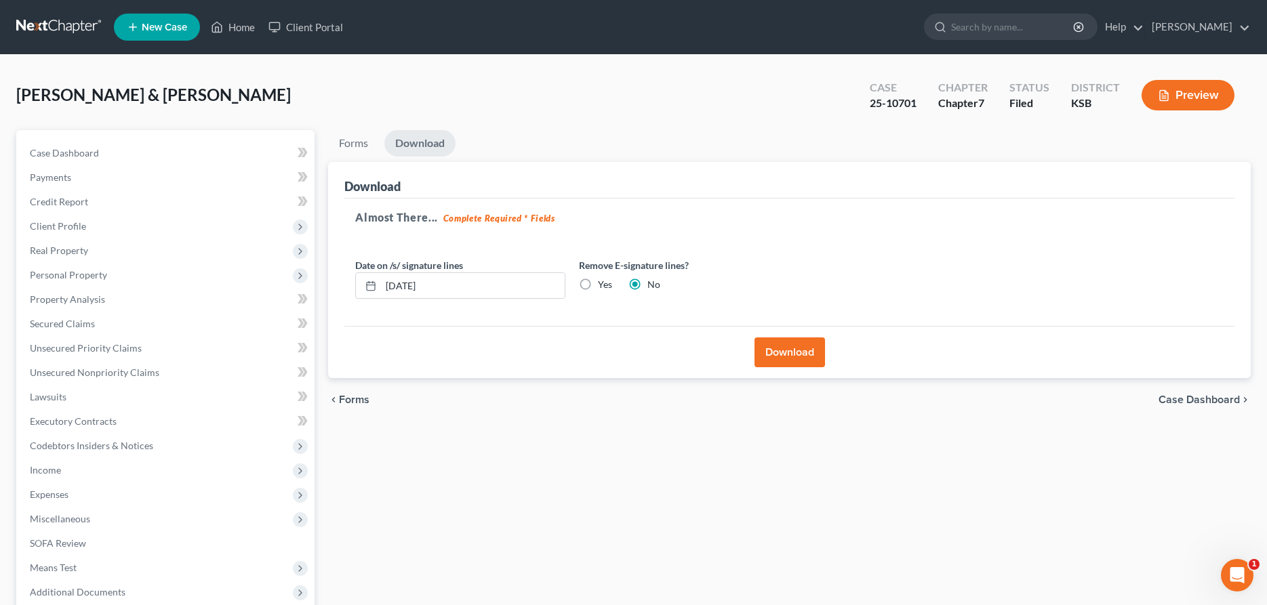
click at [788, 365] on button "Download" at bounding box center [789, 353] width 70 height 30
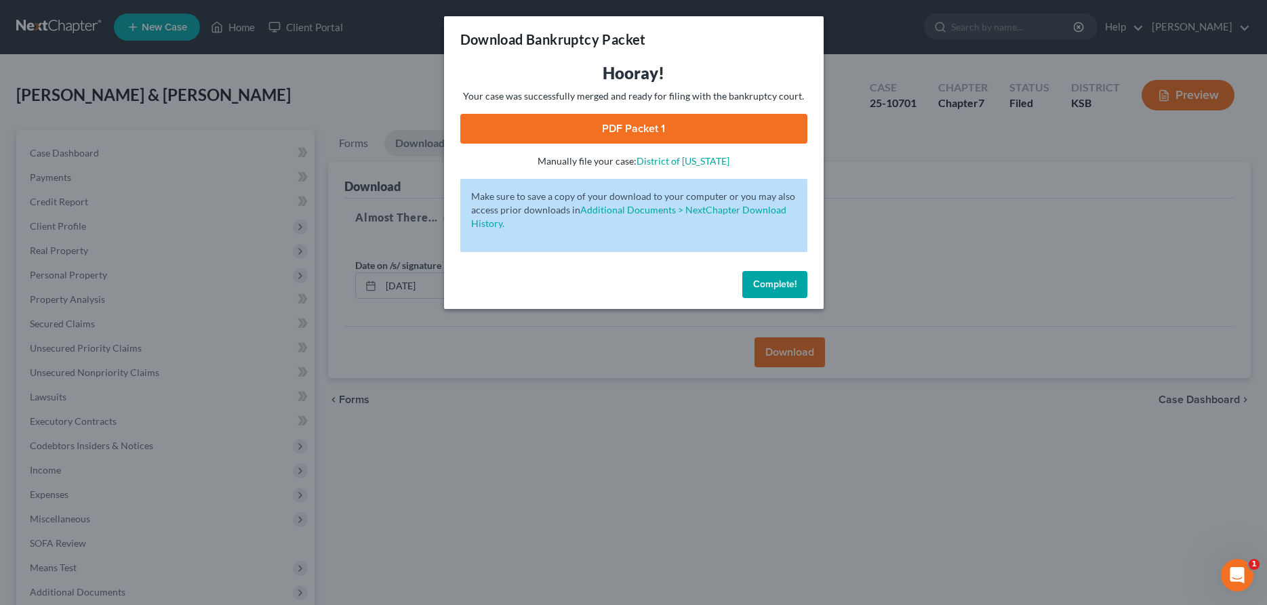
click at [610, 129] on link "PDF Packet 1" at bounding box center [633, 129] width 347 height 30
click at [773, 285] on span "Complete!" at bounding box center [774, 285] width 43 height 12
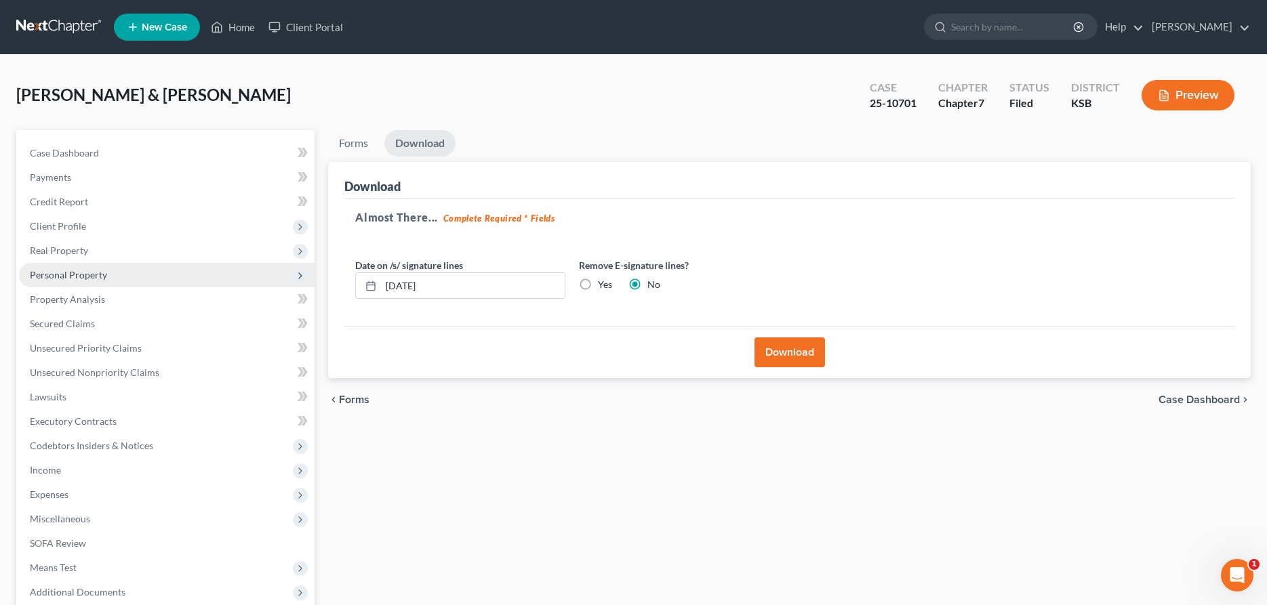
click at [82, 277] on span "Personal Property" at bounding box center [68, 275] width 77 height 12
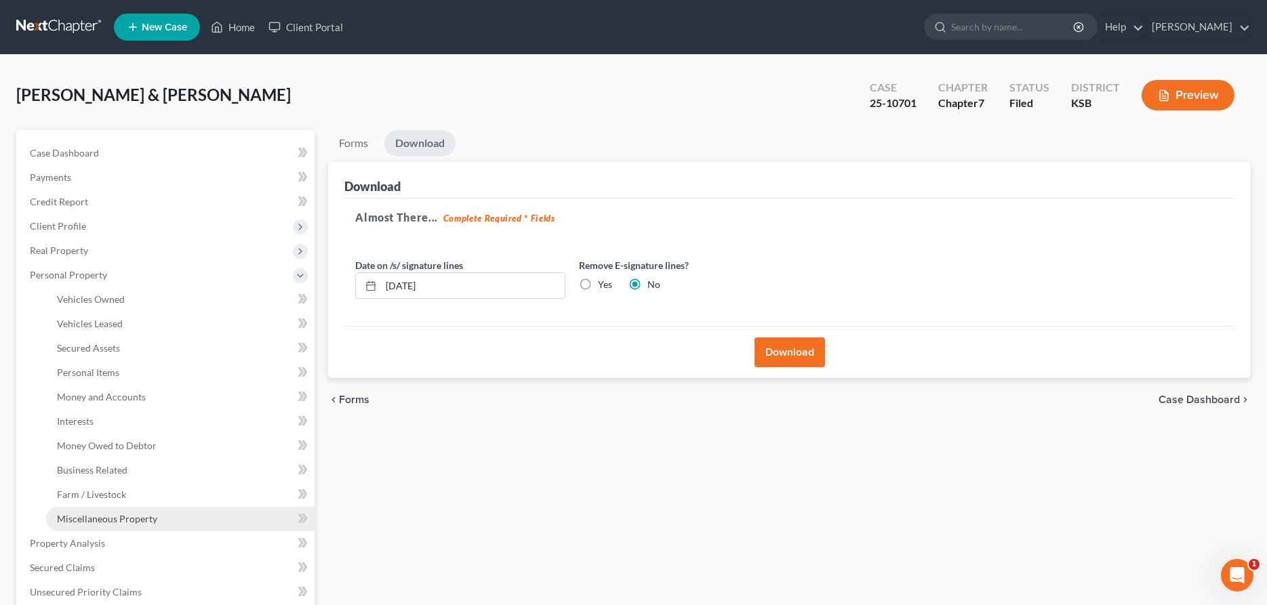
click at [116, 517] on span "Miscellaneous Property" at bounding box center [107, 519] width 100 height 12
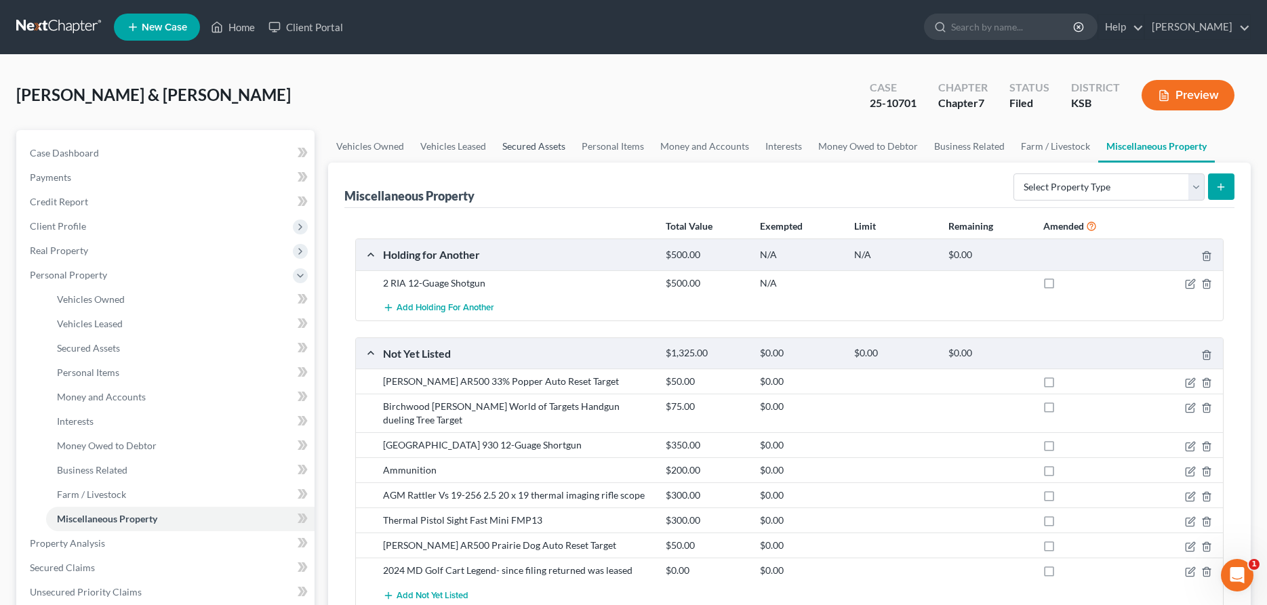
click at [505, 148] on link "Secured Assets" at bounding box center [533, 146] width 79 height 33
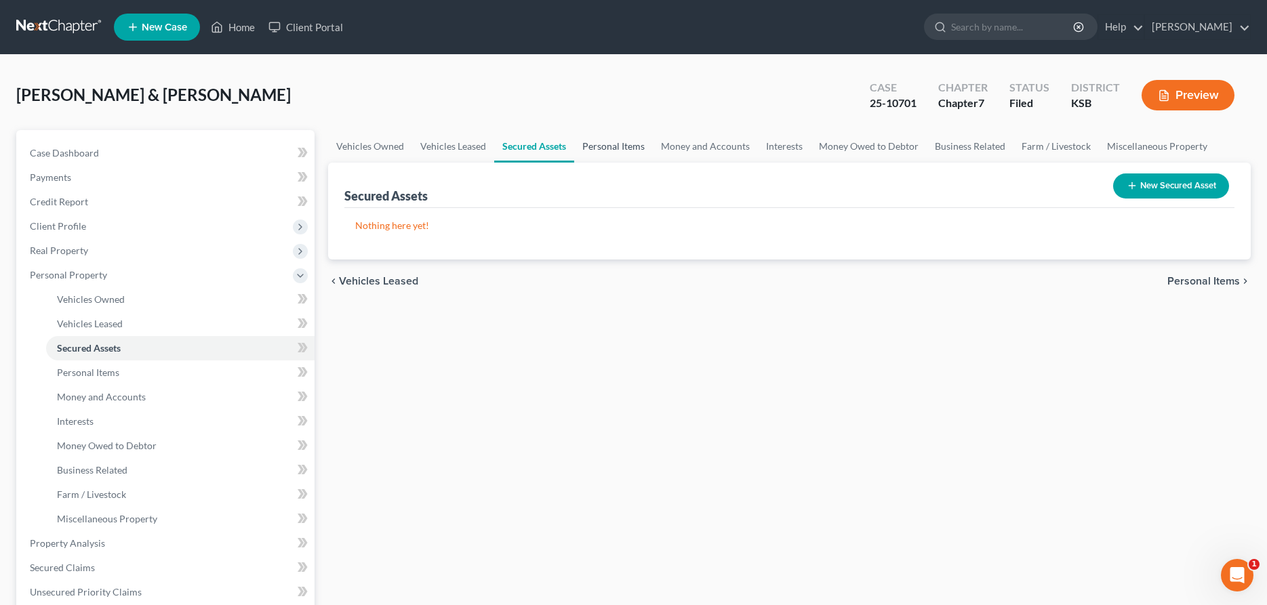
click at [597, 148] on link "Personal Items" at bounding box center [613, 146] width 79 height 33
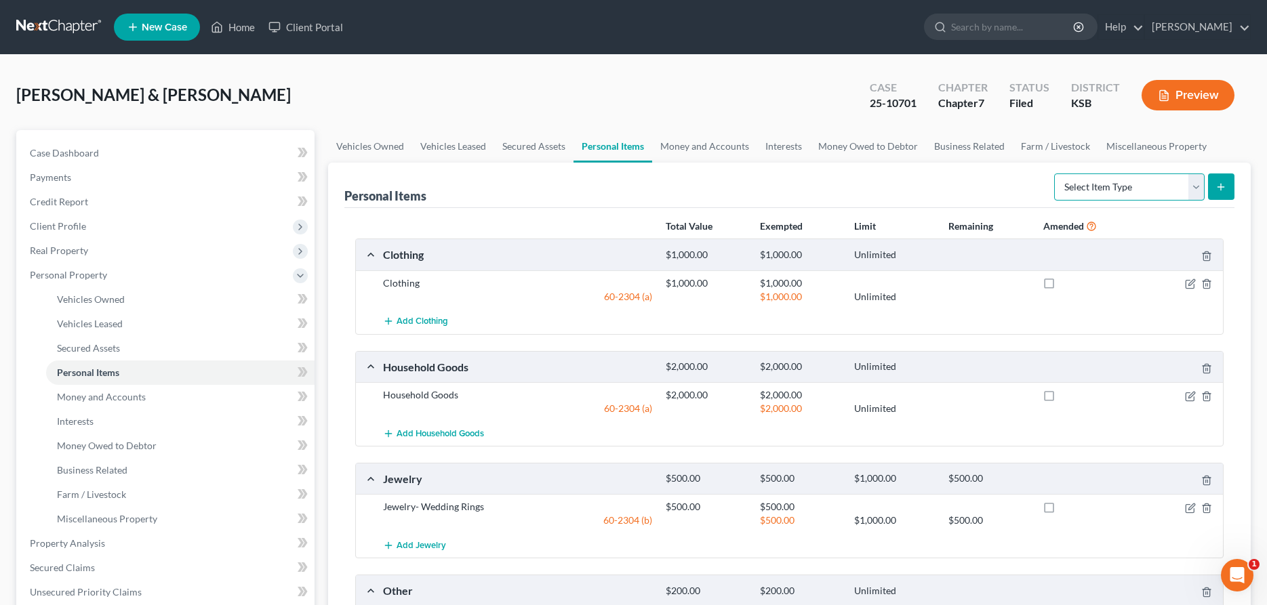
click at [1054, 174] on select "Select Item Type Clothing Collectibles Of Value Electronics Firearms Household …" at bounding box center [1129, 187] width 150 height 27
select select "firearms"
click option "Firearms" at bounding box center [0, 0] width 0 height 0
click at [1238, 186] on div "Personal Items Select Item Type Clothing Collectibles Of Value Electronics Fire…" at bounding box center [789, 433] width 923 height 541
click at [1227, 186] on button "submit" at bounding box center [1221, 187] width 26 height 26
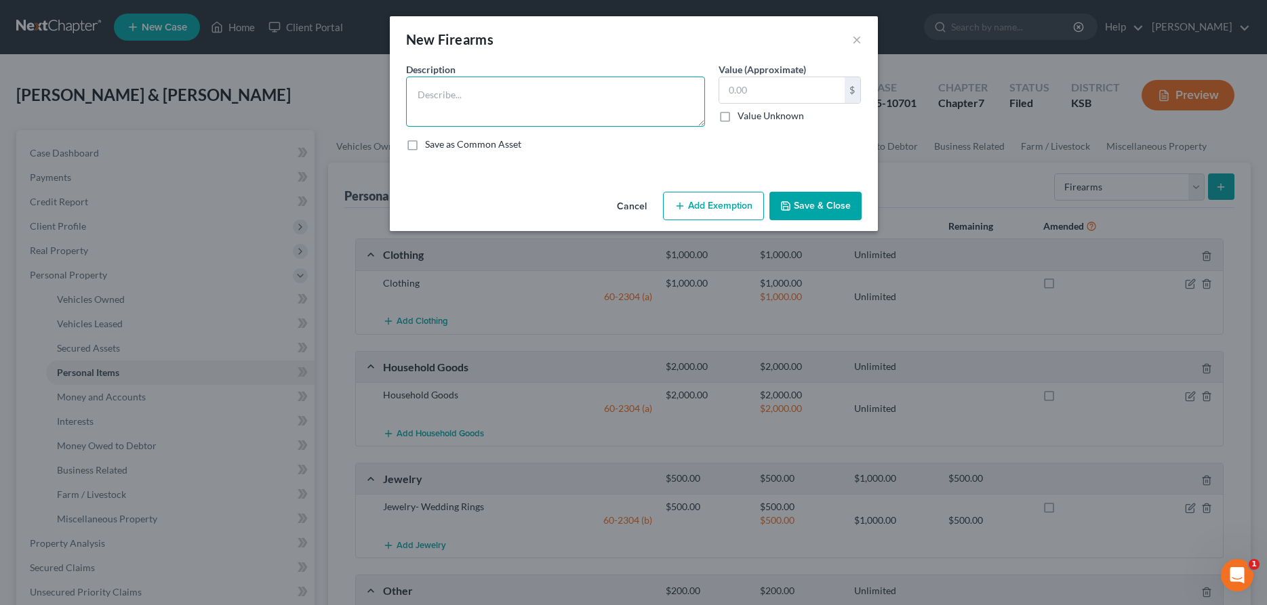
click at [632, 95] on textarea at bounding box center [555, 102] width 299 height 50
type textarea "[PERSON_NAME] 930 12 Gauge Shotgun"
type input "300.00"
click at [827, 211] on button "Save & Close" at bounding box center [815, 206] width 92 height 28
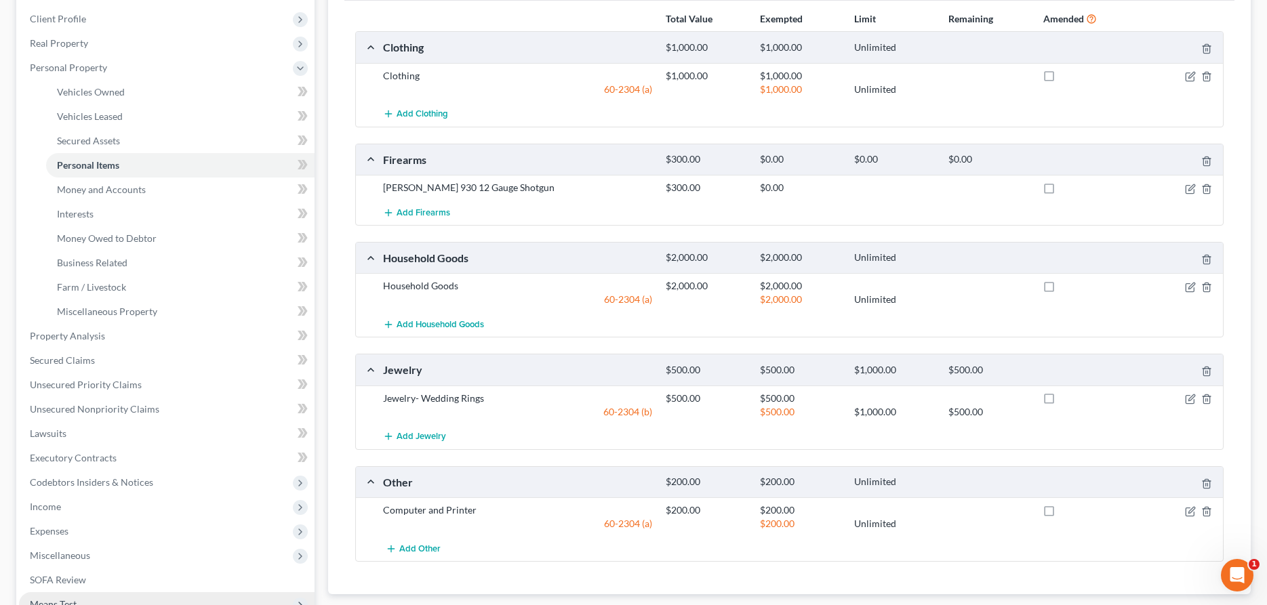
scroll to position [382, 0]
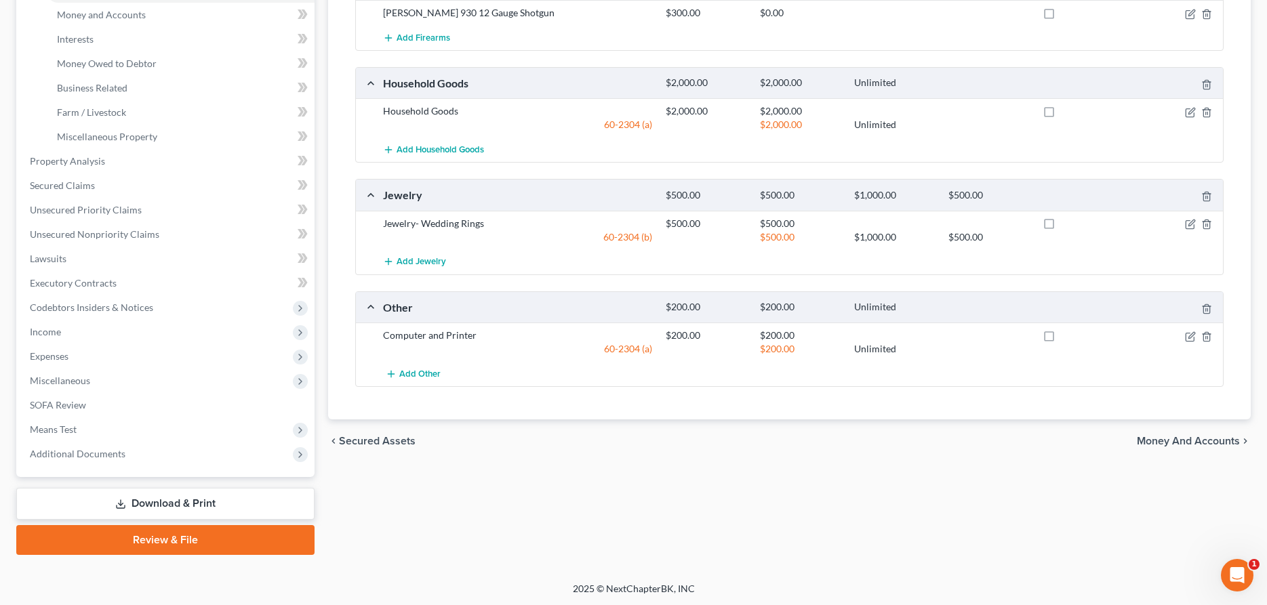
click at [167, 502] on link "Download & Print" at bounding box center [165, 504] width 298 height 32
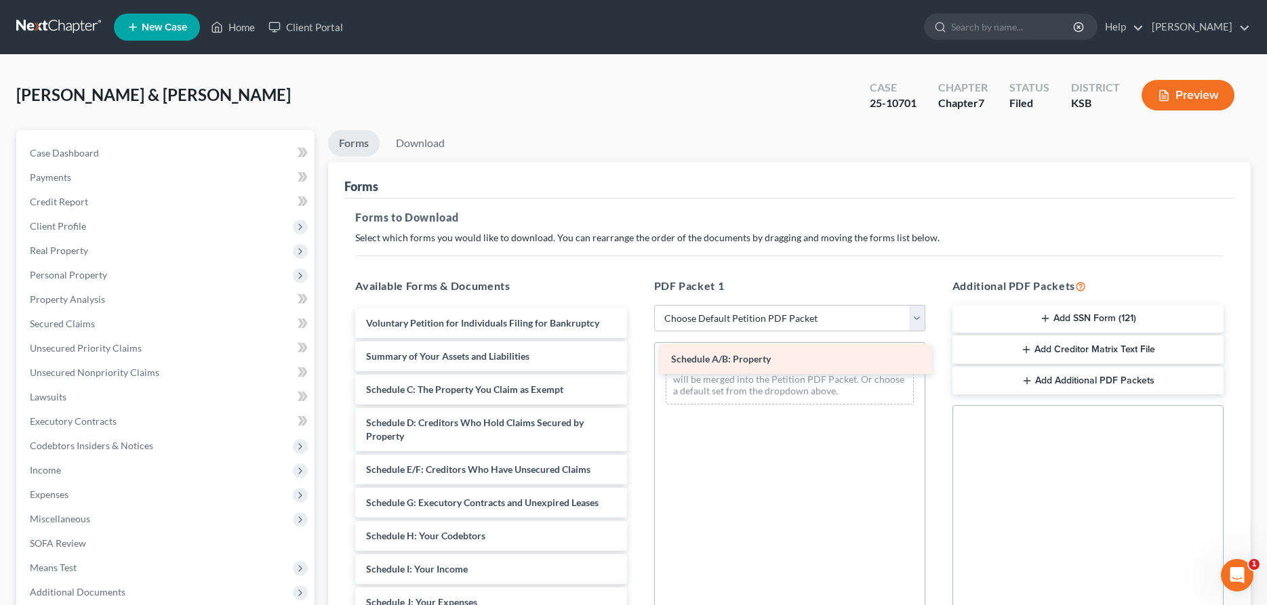
drag, startPoint x: 446, startPoint y: 392, endPoint x: 751, endPoint y: 362, distance: 306.5
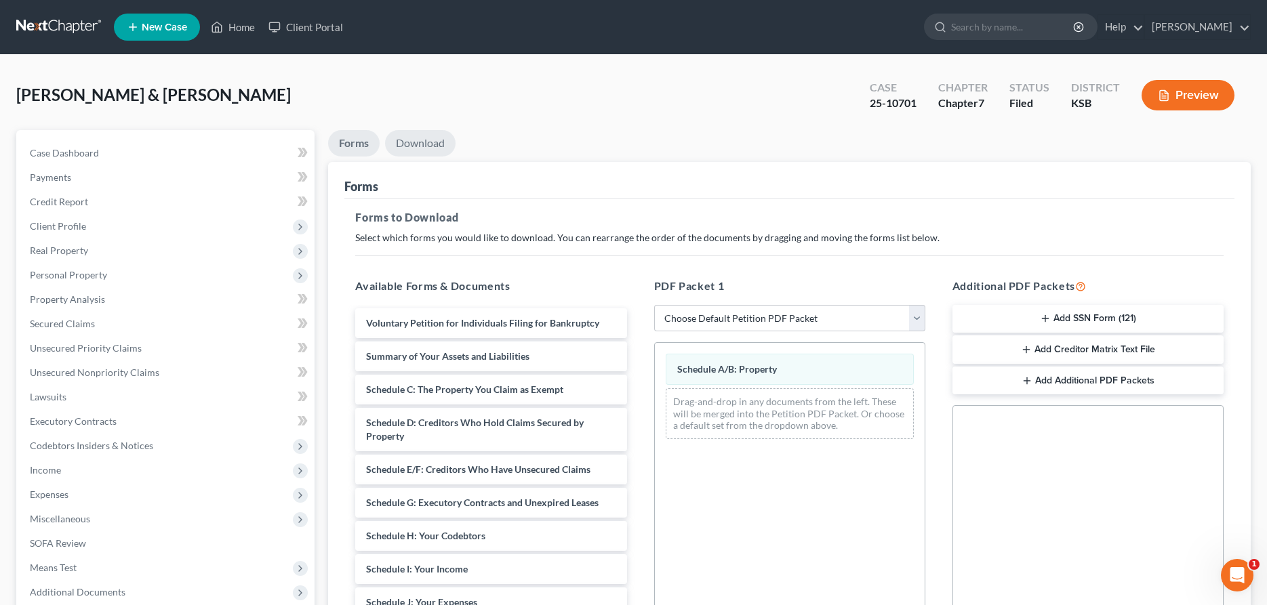
click at [425, 146] on link "Download" at bounding box center [420, 143] width 70 height 26
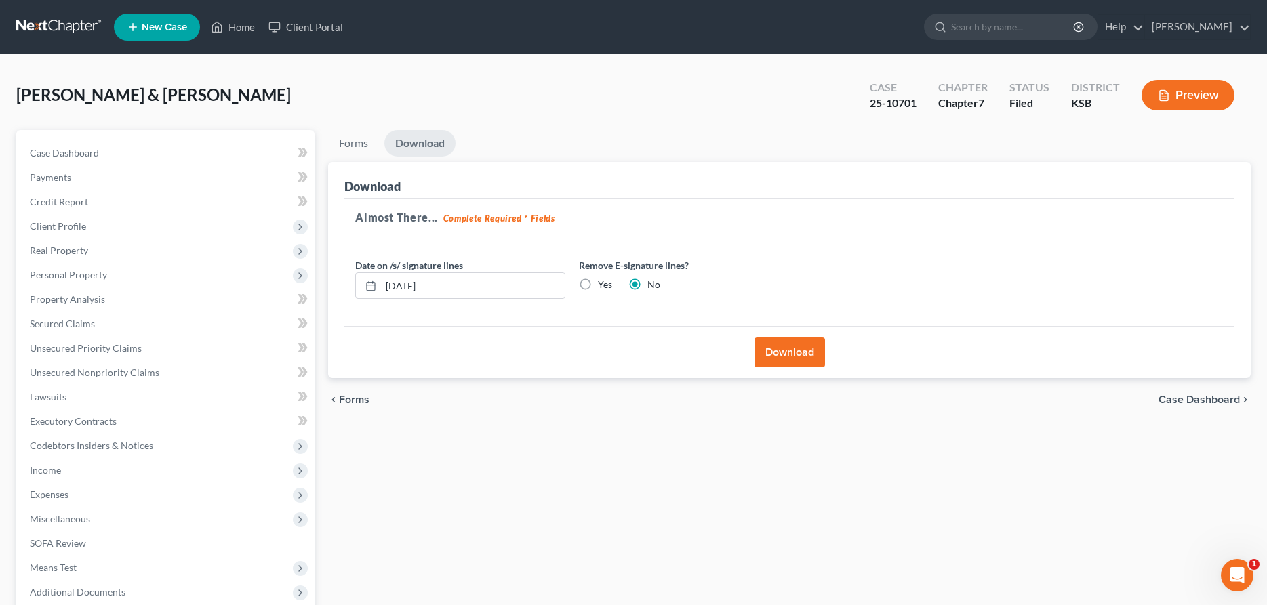
click at [774, 343] on button "Download" at bounding box center [789, 353] width 70 height 30
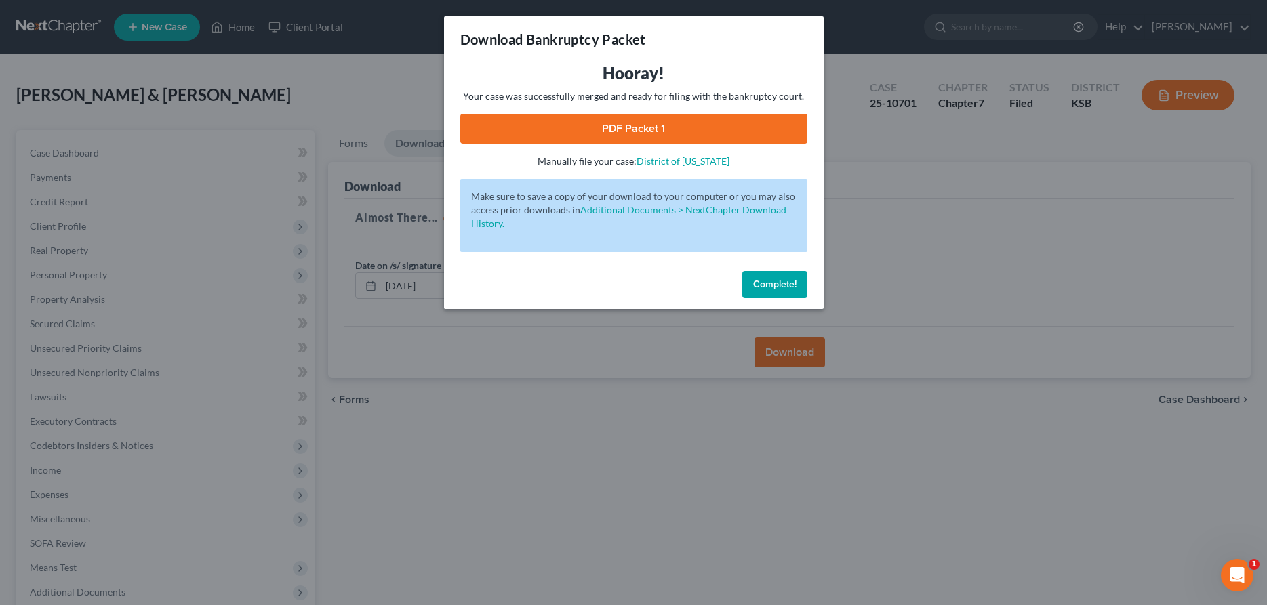
click at [594, 136] on link "PDF Packet 1" at bounding box center [633, 129] width 347 height 30
drag, startPoint x: 774, startPoint y: 287, endPoint x: 756, endPoint y: 256, distance: 35.2
click at [774, 285] on span "Complete!" at bounding box center [774, 285] width 43 height 12
